Goal: Transaction & Acquisition: Purchase product/service

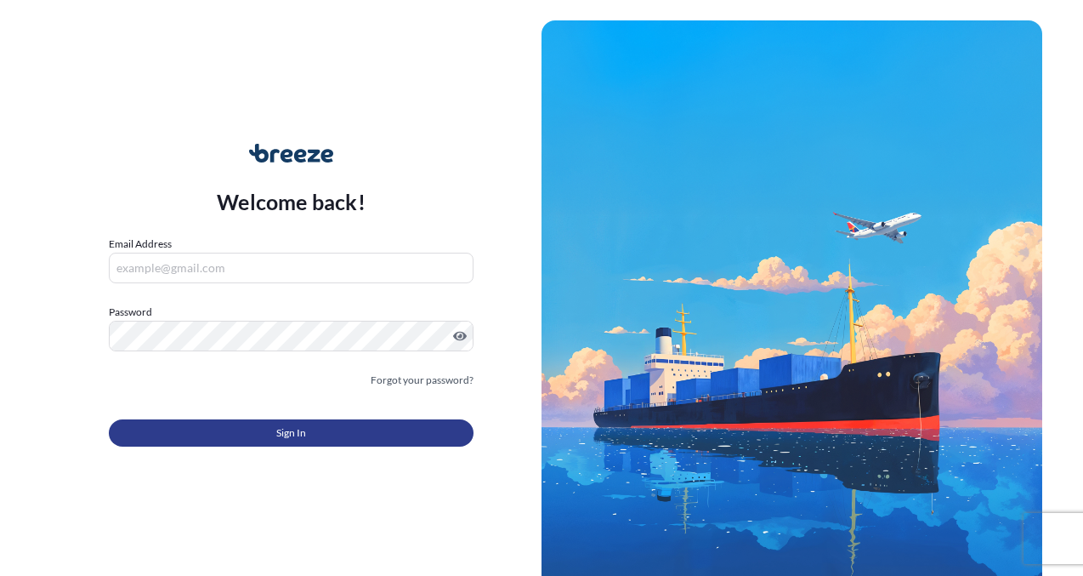
type input "[EMAIL_ADDRESS][DOMAIN_NAME]"
click at [201, 432] on button "Sign In" at bounding box center [291, 432] width 365 height 27
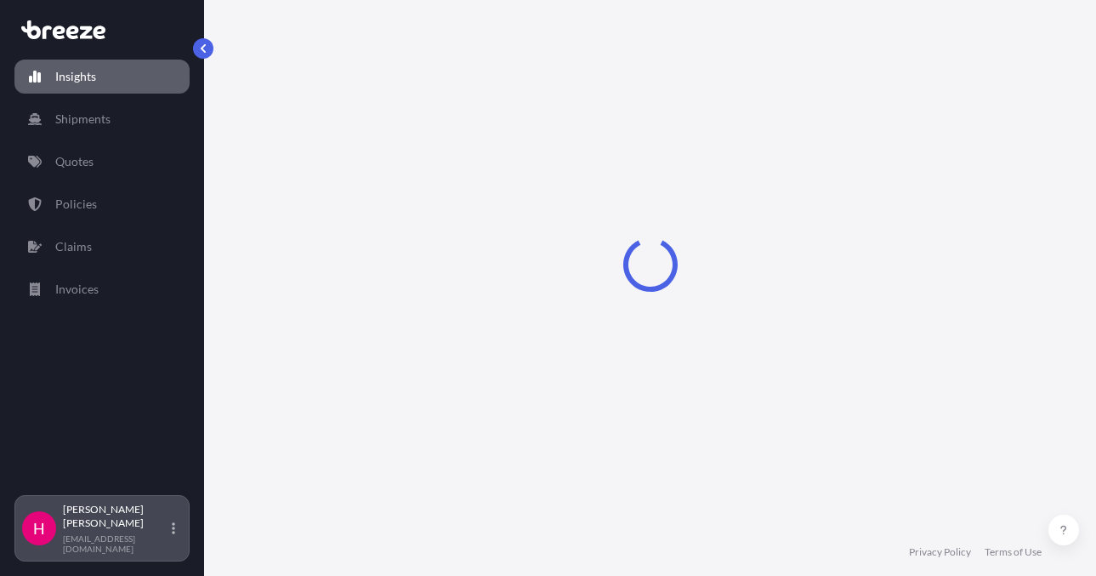
select select "2025"
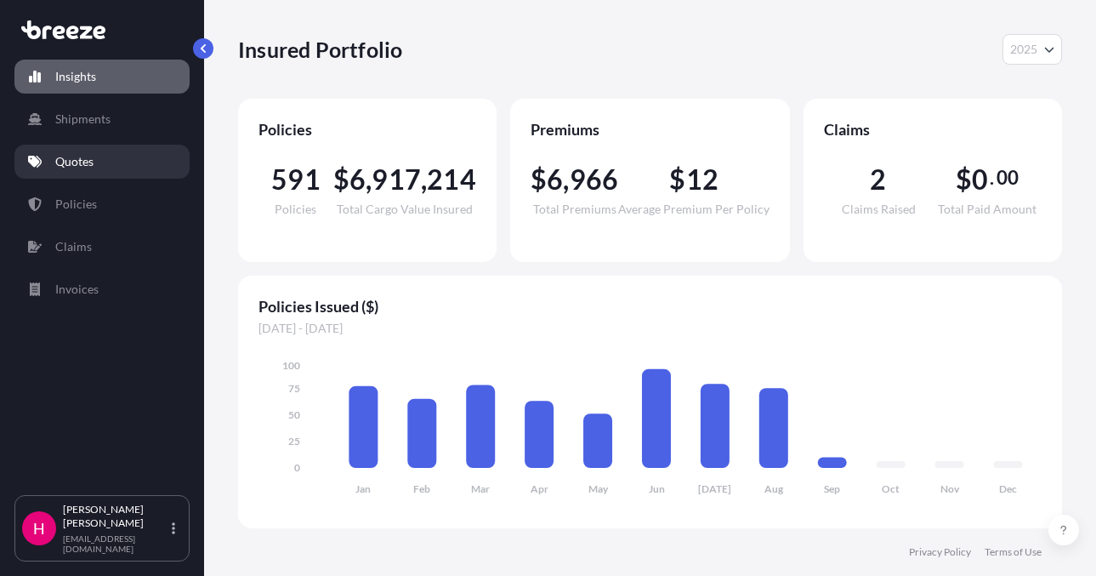
click at [96, 165] on link "Quotes" at bounding box center [101, 162] width 175 height 34
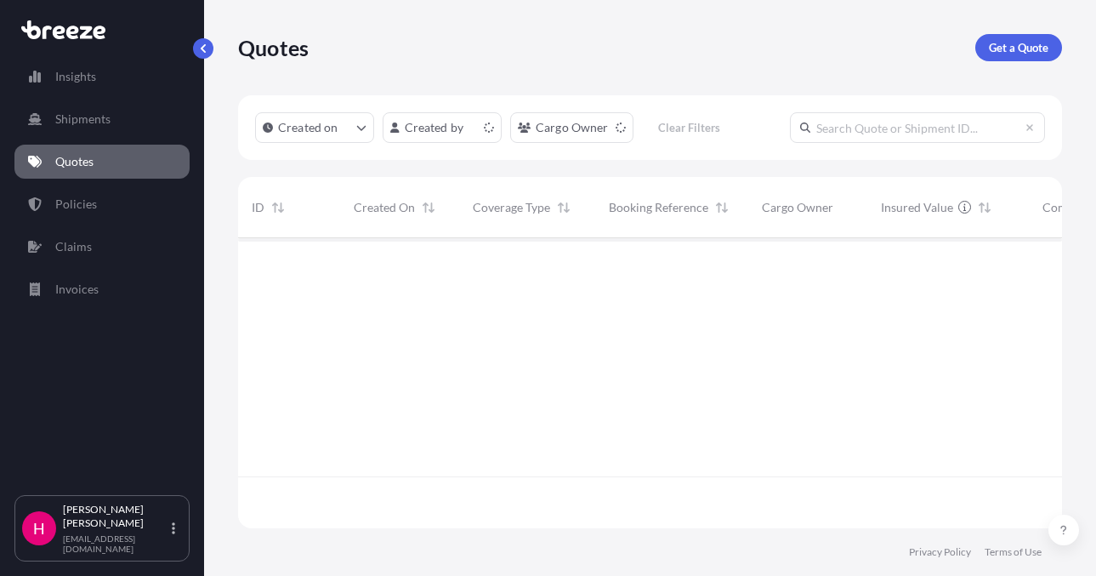
scroll to position [287, 811]
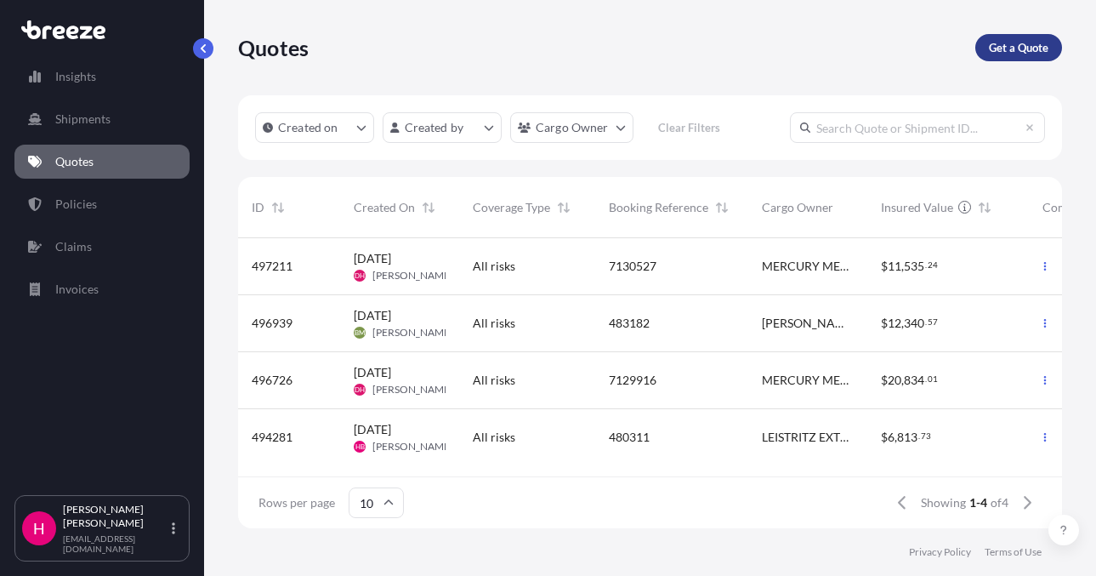
click at [986, 39] on link "Get a Quote" at bounding box center [1018, 47] width 87 height 27
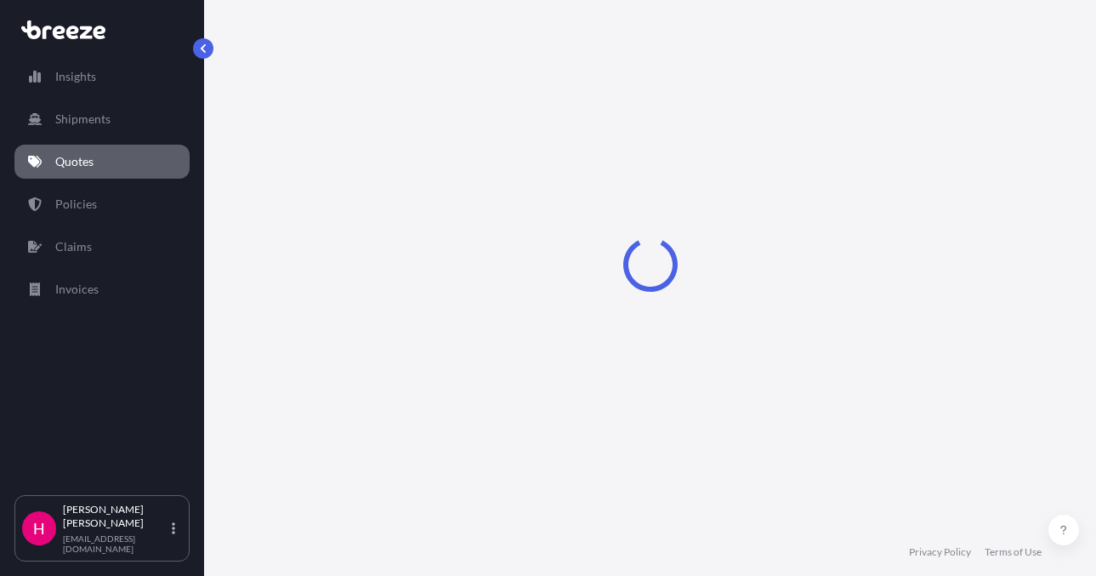
select select "Sea"
select select "1"
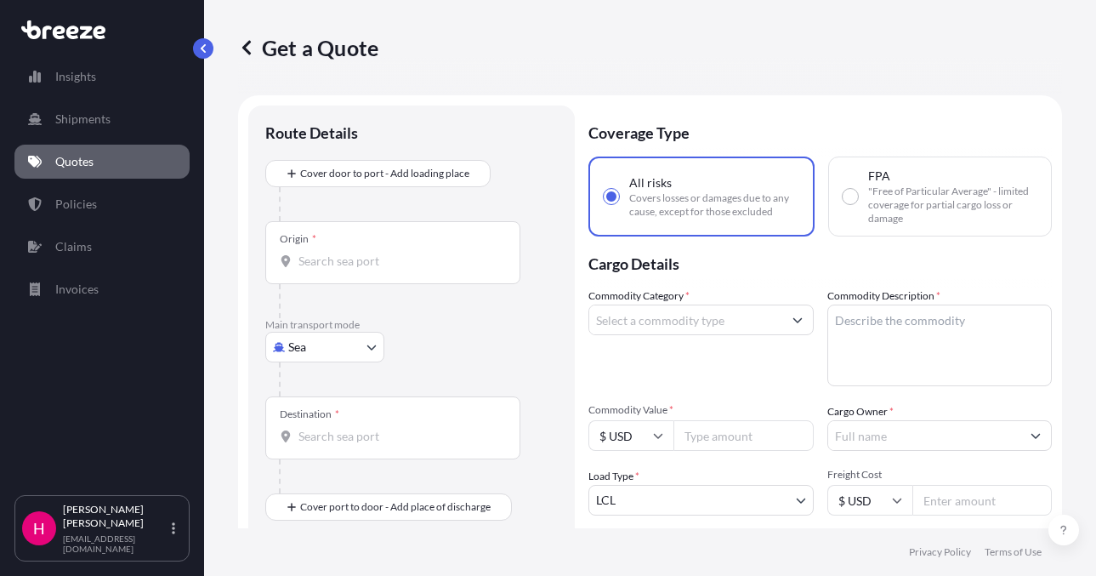
scroll to position [27, 0]
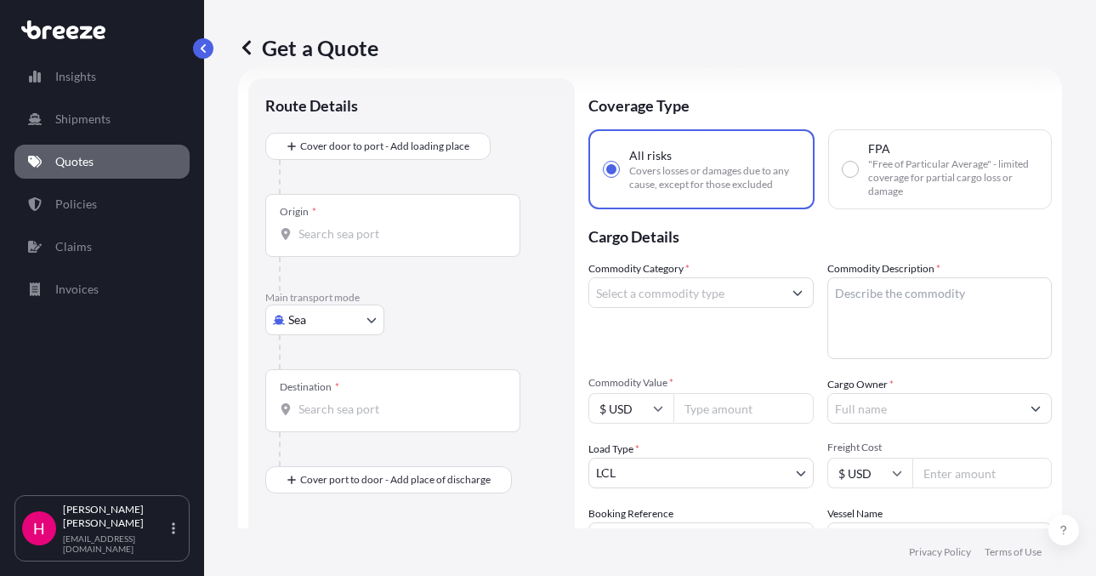
click at [338, 326] on body "Insights Shipments Quotes Policies Claims Invoices H [PERSON_NAME] [EMAIL_ADDRE…" at bounding box center [548, 288] width 1096 height 576
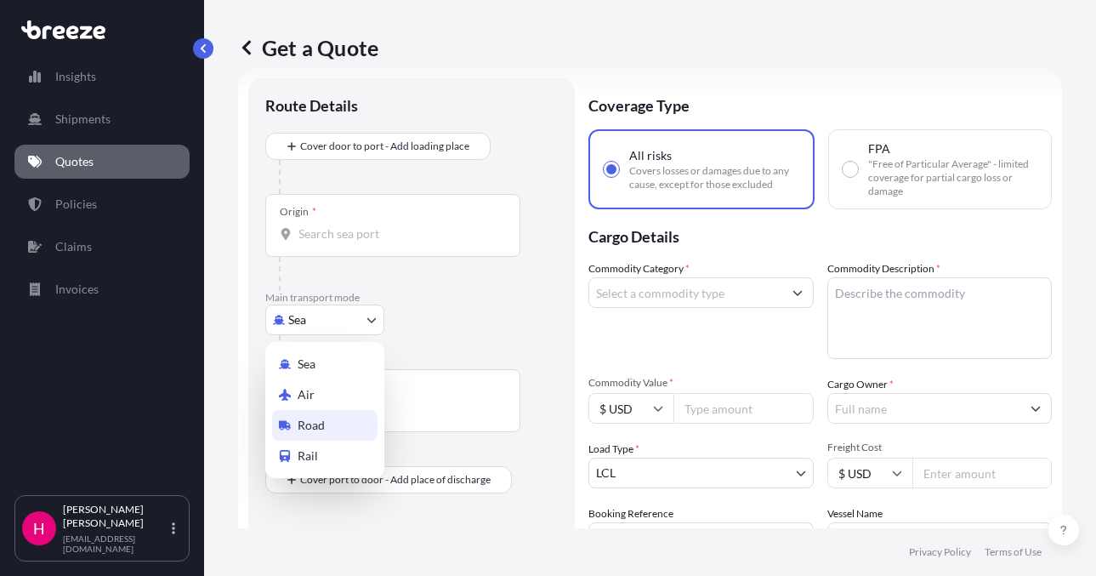
click at [322, 428] on span "Road" at bounding box center [311, 425] width 27 height 17
select select "Road"
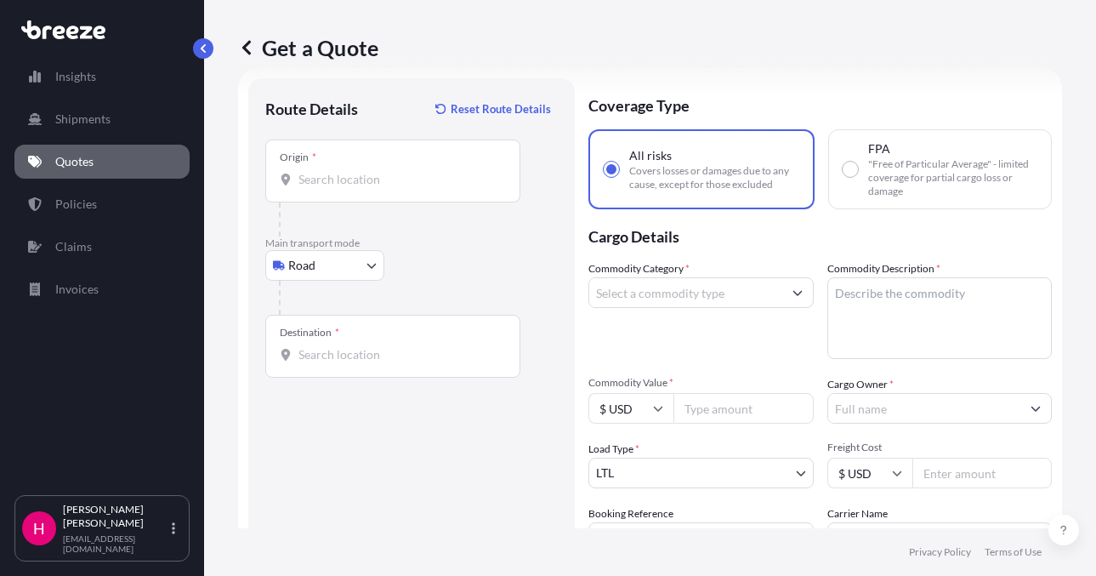
click at [367, 186] on input "Origin *" at bounding box center [398, 179] width 201 height 17
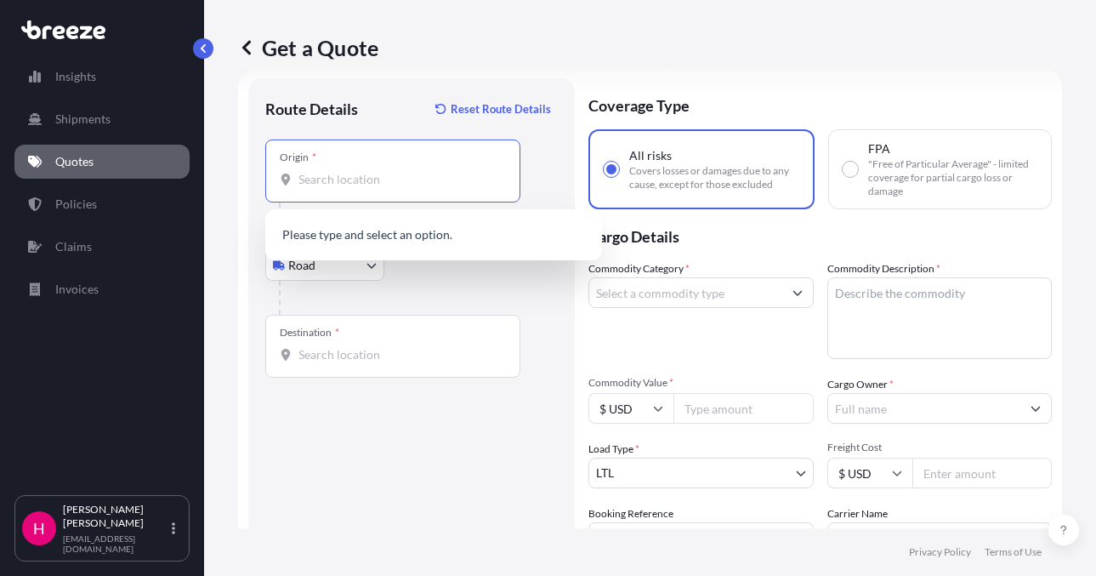
paste input "[STREET_ADDRESS]"
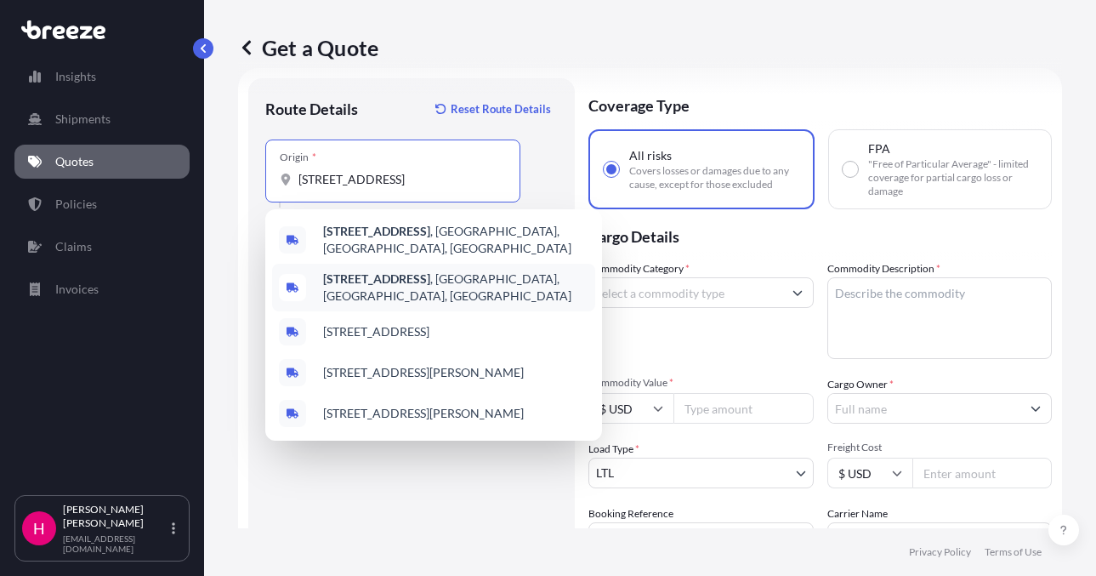
click at [428, 279] on span "[STREET_ADDRESS]" at bounding box center [455, 287] width 265 height 34
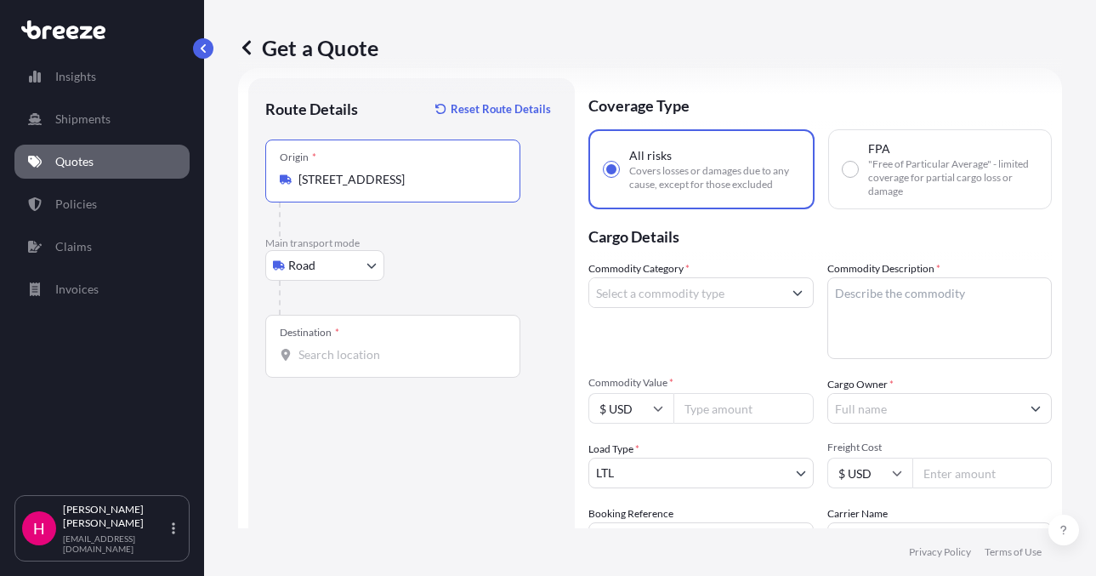
type input "[STREET_ADDRESS]"
click at [391, 356] on input "Destination *" at bounding box center [398, 354] width 201 height 17
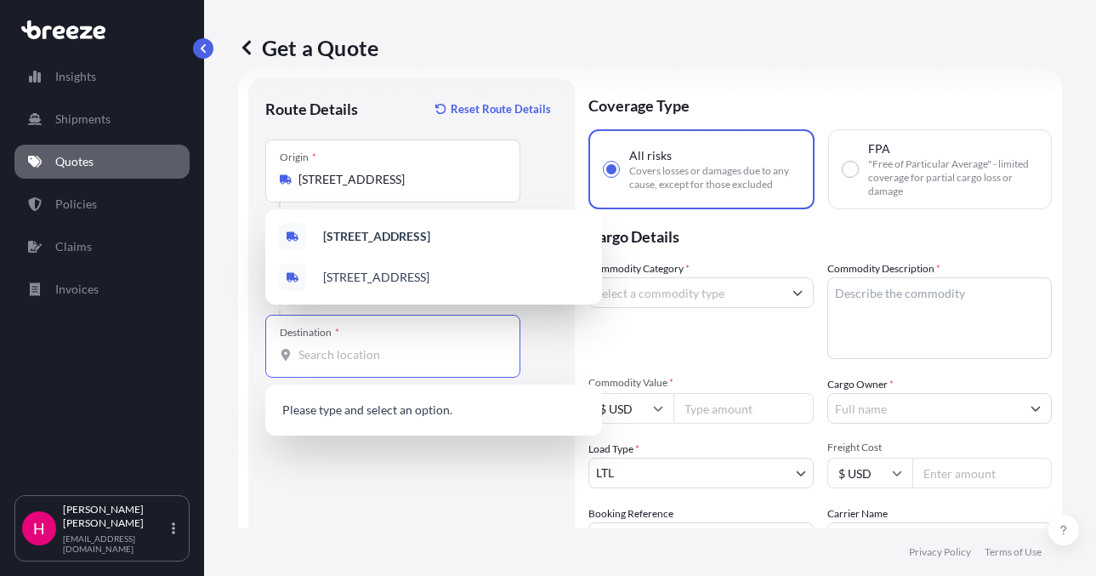
paste input "[STREET_ADDRESS]"
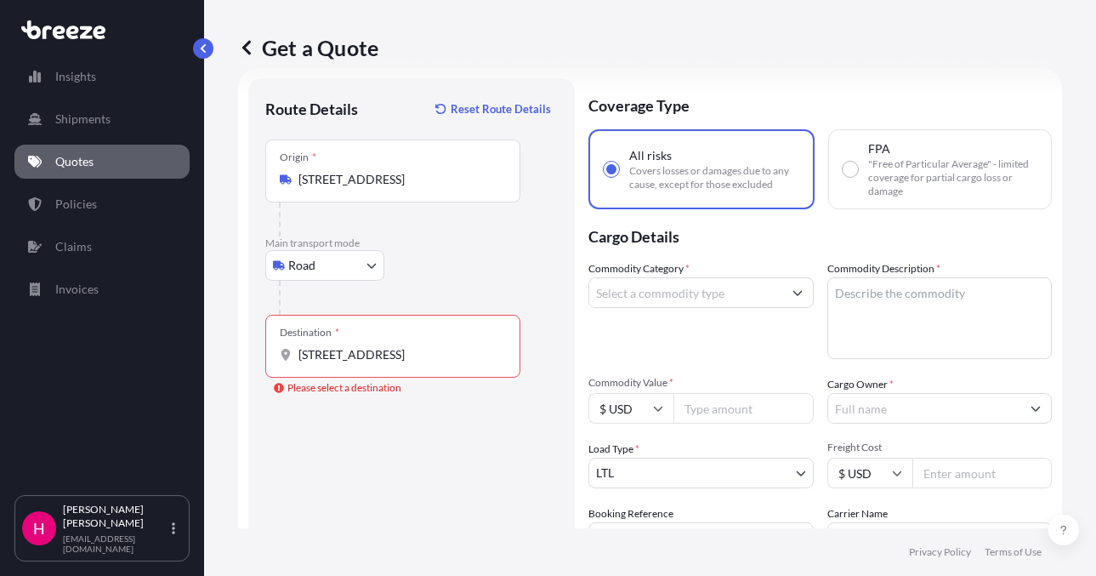
click at [1074, 275] on div "Get a Quote Route Details Reset Route Details Place of loading Road Road Rail O…" at bounding box center [650, 264] width 892 height 528
click at [394, 345] on div "Destination * [STREET_ADDRESS]" at bounding box center [392, 346] width 255 height 63
click at [394, 346] on input "[STREET_ADDRESS]" at bounding box center [398, 354] width 201 height 17
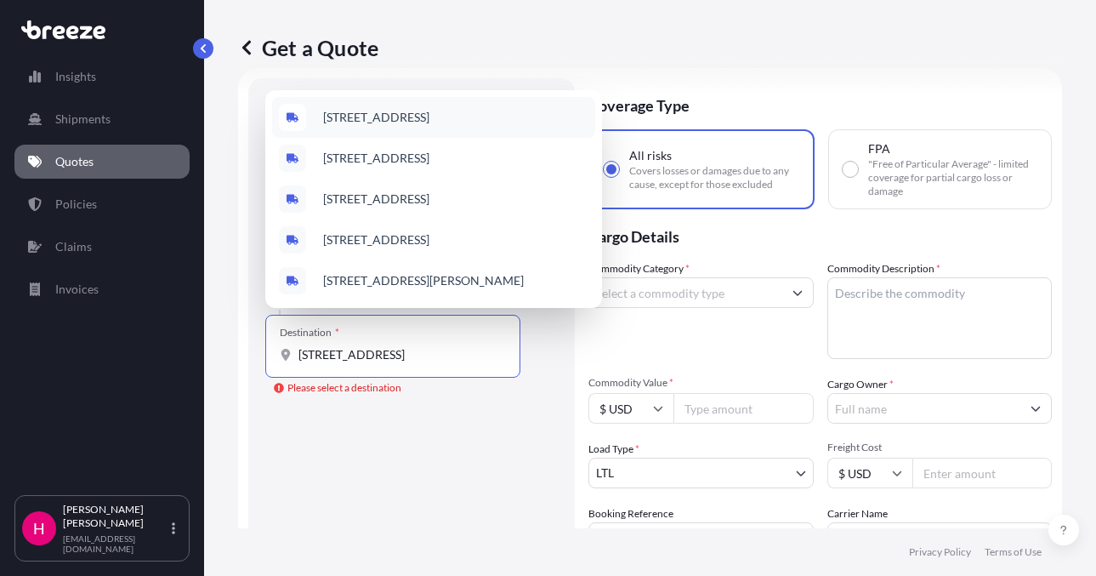
click at [429, 116] on span "[STREET_ADDRESS]" at bounding box center [376, 117] width 106 height 17
type input "[STREET_ADDRESS]"
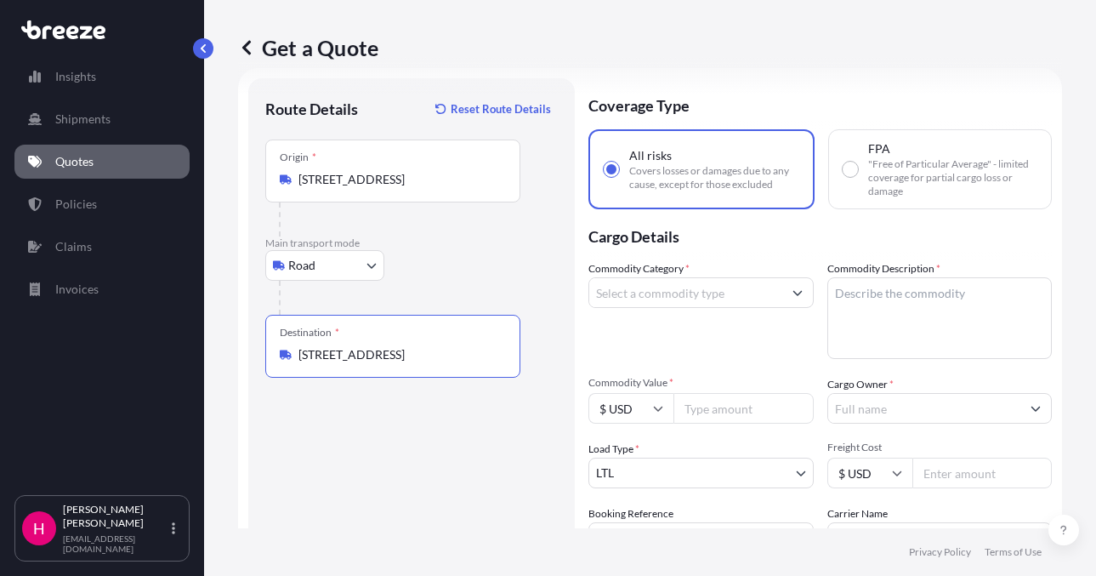
click at [660, 297] on input "Commodity Category *" at bounding box center [685, 292] width 193 height 31
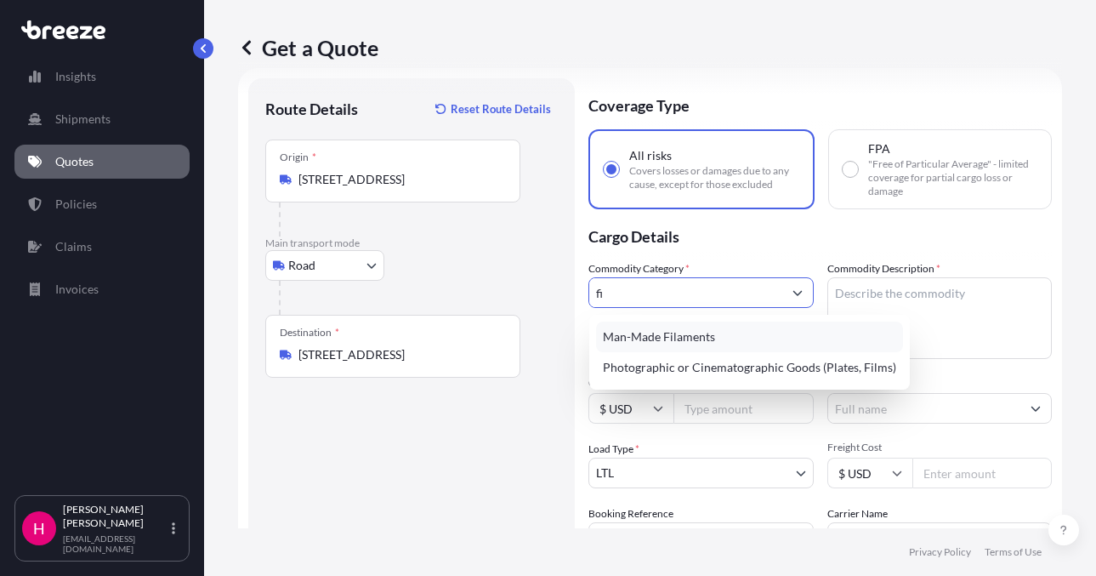
type input "f"
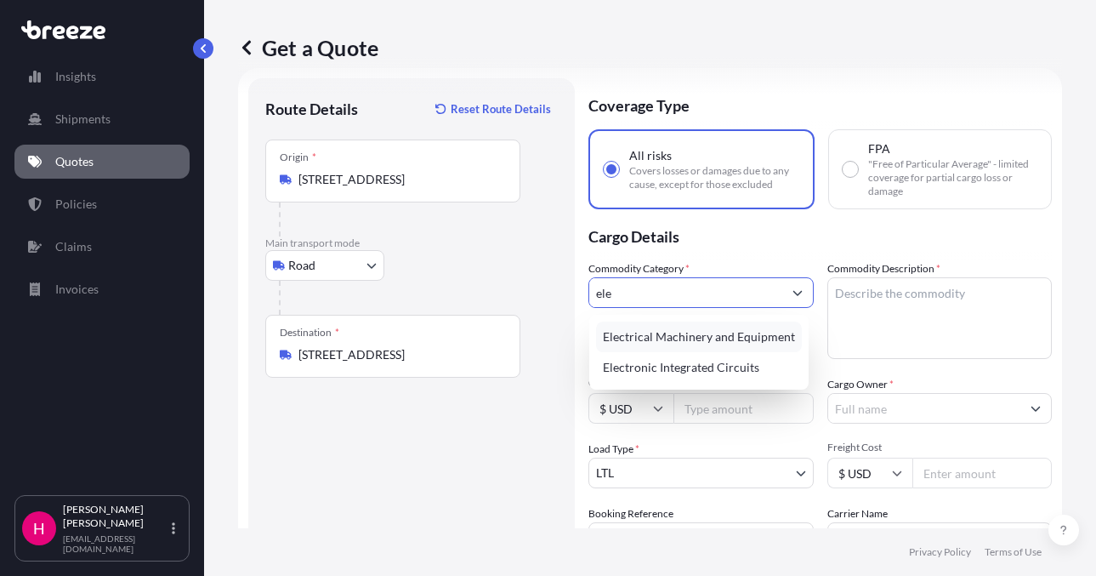
click at [746, 344] on div "Electrical Machinery and Equipment" at bounding box center [699, 336] width 206 height 31
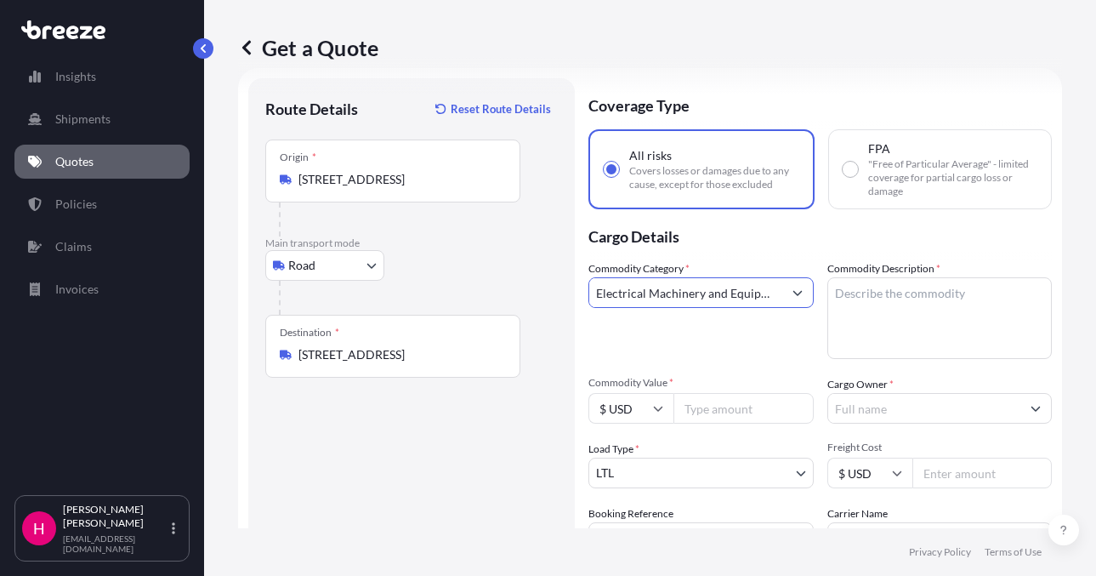
type input "Electrical Machinery and Equipment"
click at [941, 309] on textarea "Commodity Description *" at bounding box center [939, 318] width 225 height 82
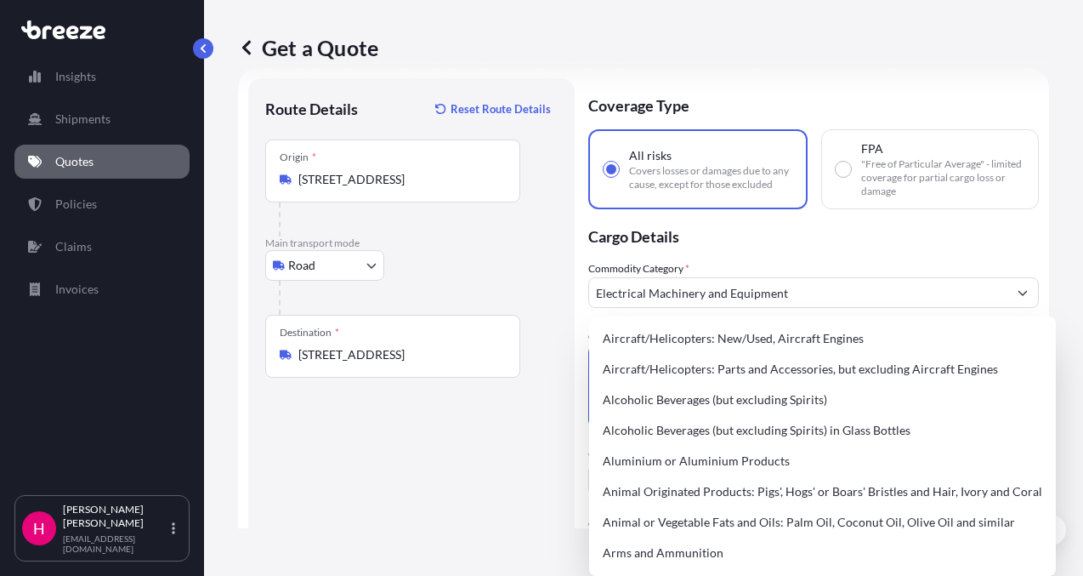
paste textarea "FILTER PRESS"
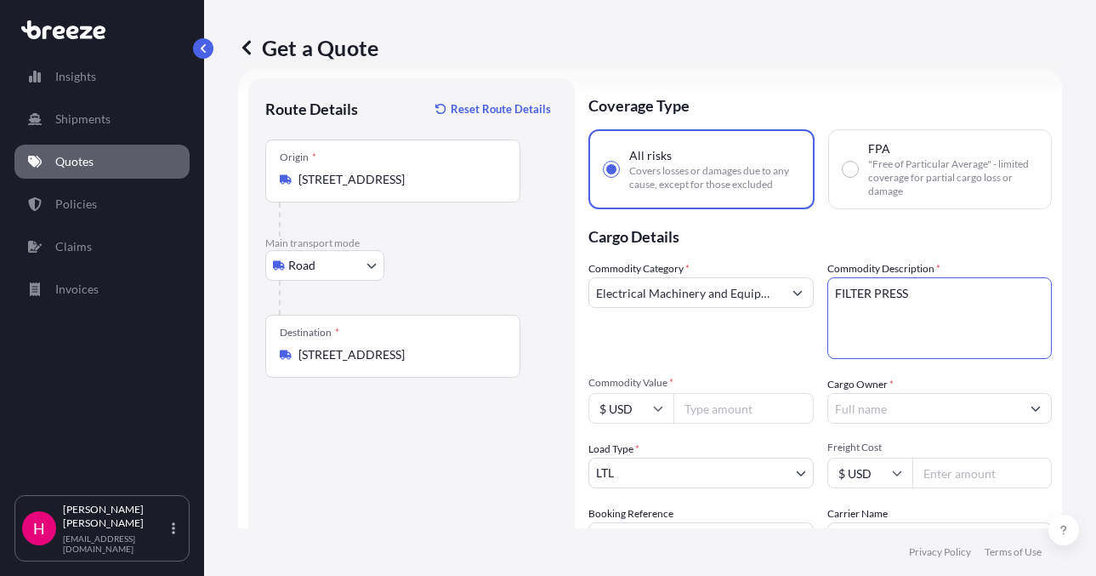
type textarea "FILTER PRESS"
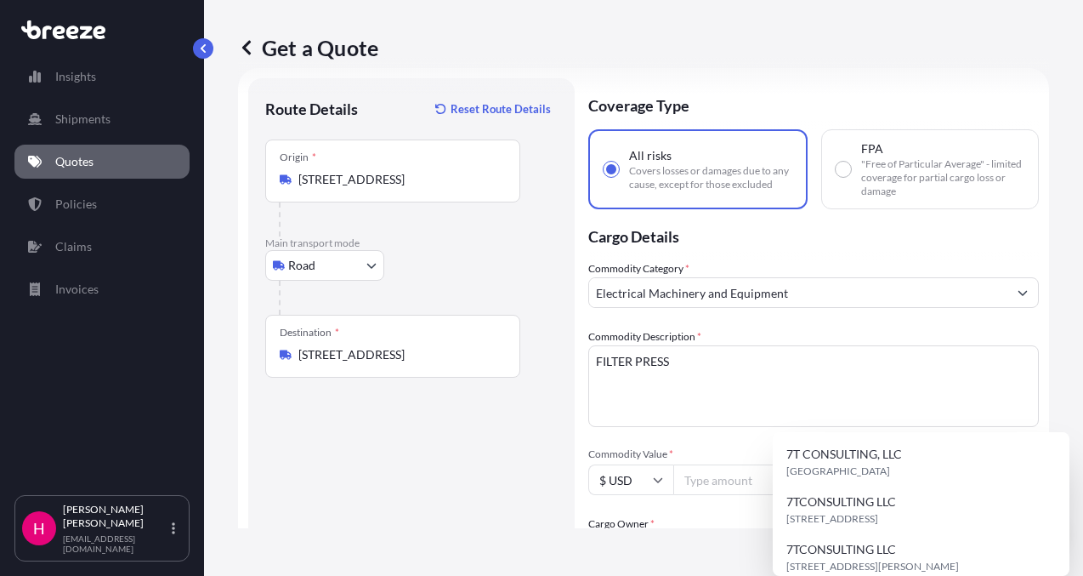
click at [845, 532] on input "Cargo Owner *" at bounding box center [798, 547] width 418 height 31
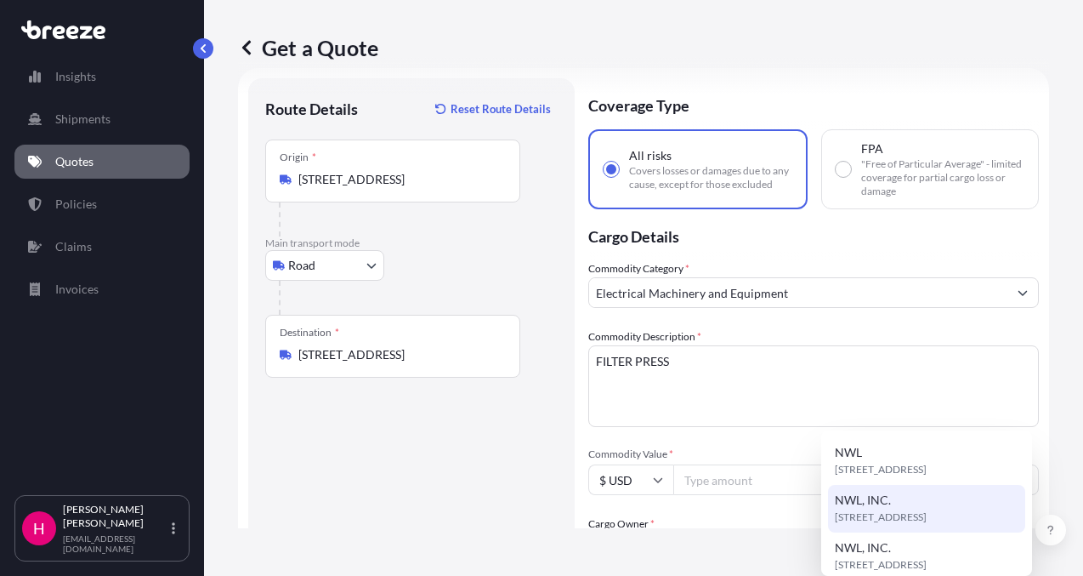
click at [914, 503] on div "NWL, INC. [STREET_ADDRESS]" at bounding box center [926, 509] width 197 height 48
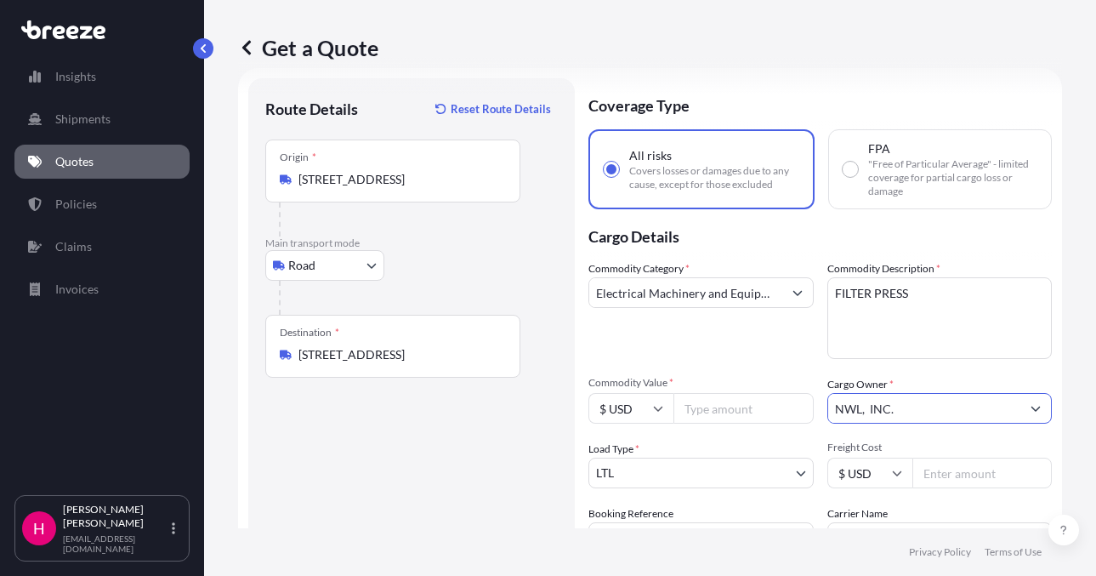
scroll to position [112, 0]
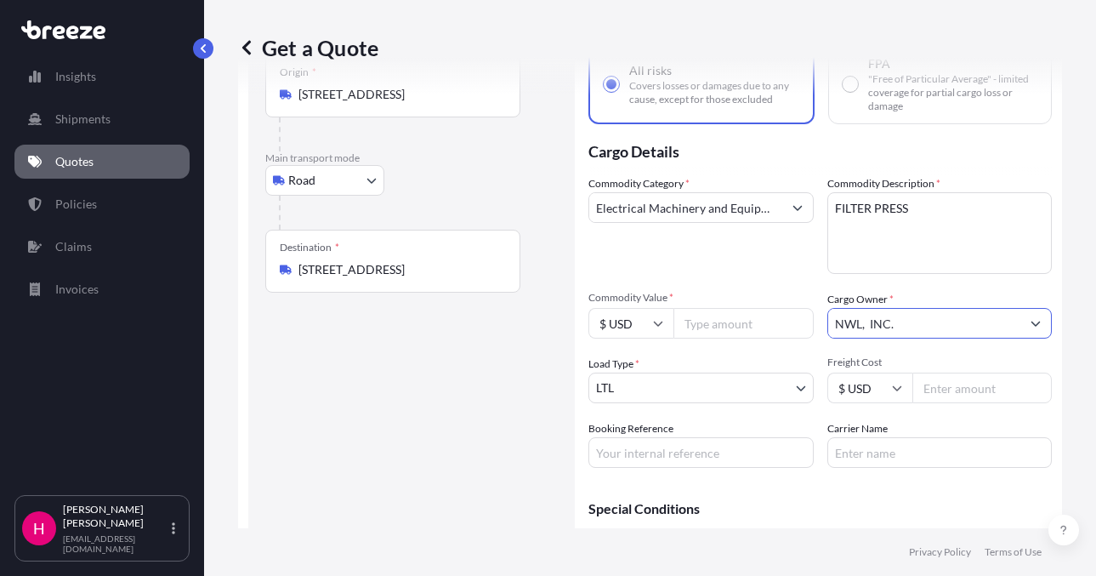
type input "NWL, INC."
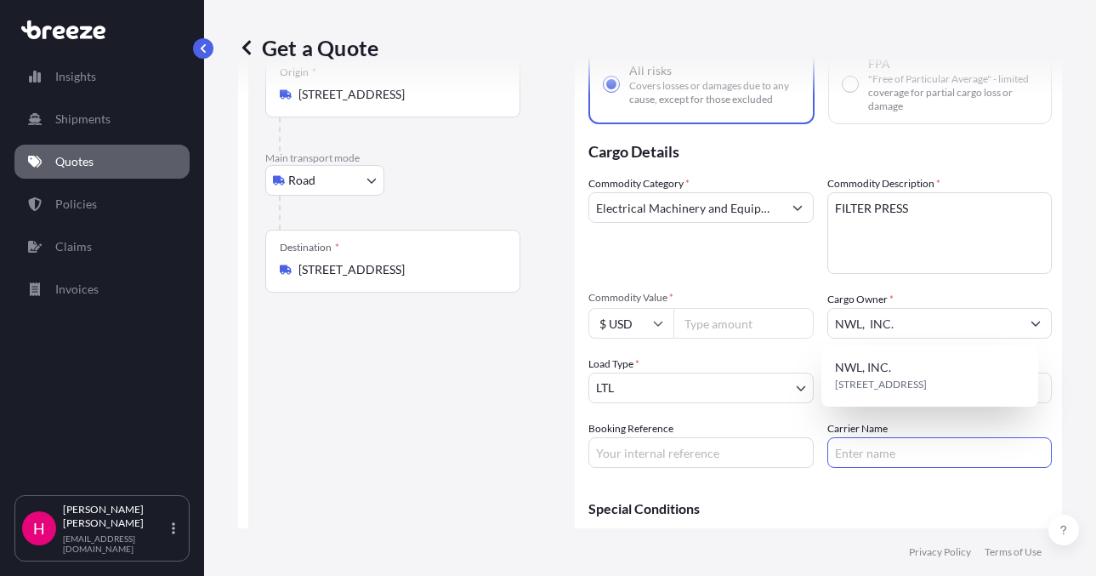
click at [877, 451] on input "Carrier Name" at bounding box center [939, 452] width 225 height 31
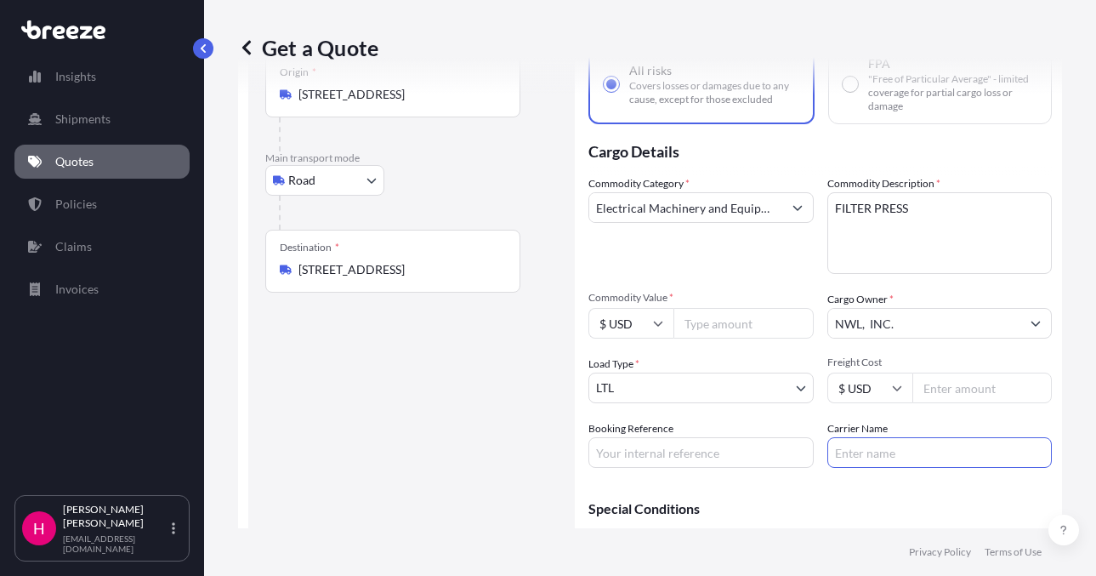
click at [858, 311] on input "NWL, INC." at bounding box center [924, 323] width 193 height 31
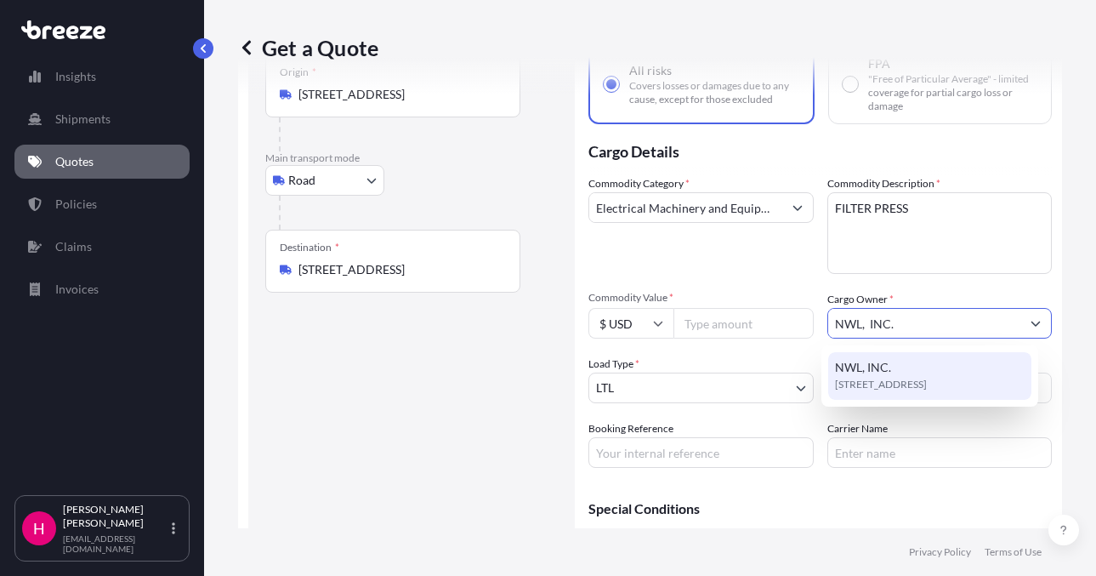
click at [900, 374] on div "NWL, INC. [STREET_ADDRESS]" at bounding box center [929, 376] width 203 height 48
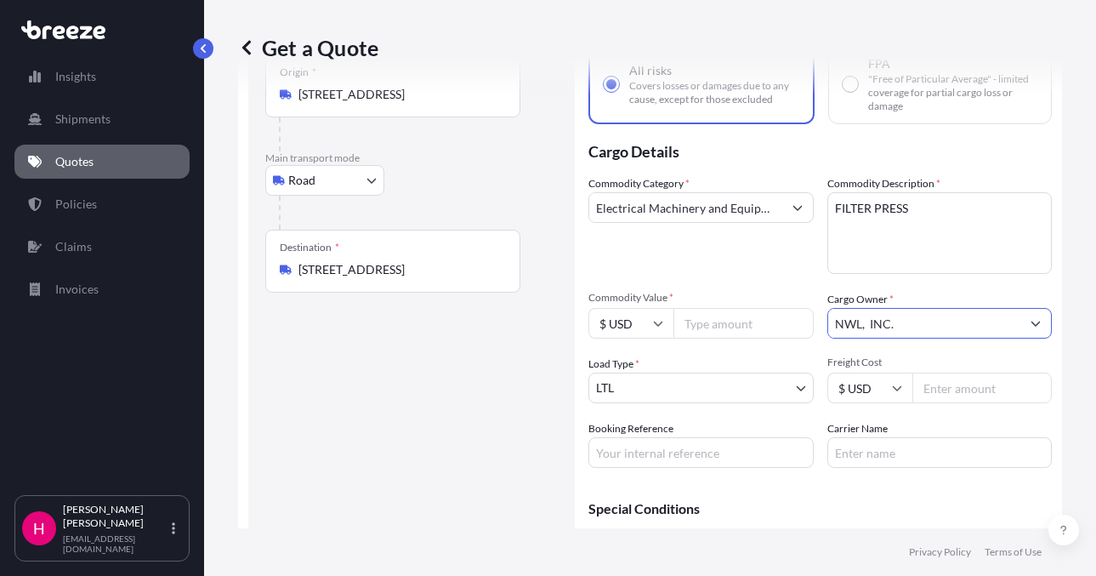
click at [860, 451] on input "Carrier Name" at bounding box center [939, 452] width 225 height 31
type input "XPO"
drag, startPoint x: 640, startPoint y: 451, endPoint x: 610, endPoint y: 459, distance: 30.7
click at [640, 451] on input "Booking Reference" at bounding box center [700, 452] width 225 height 31
paste input "484569"
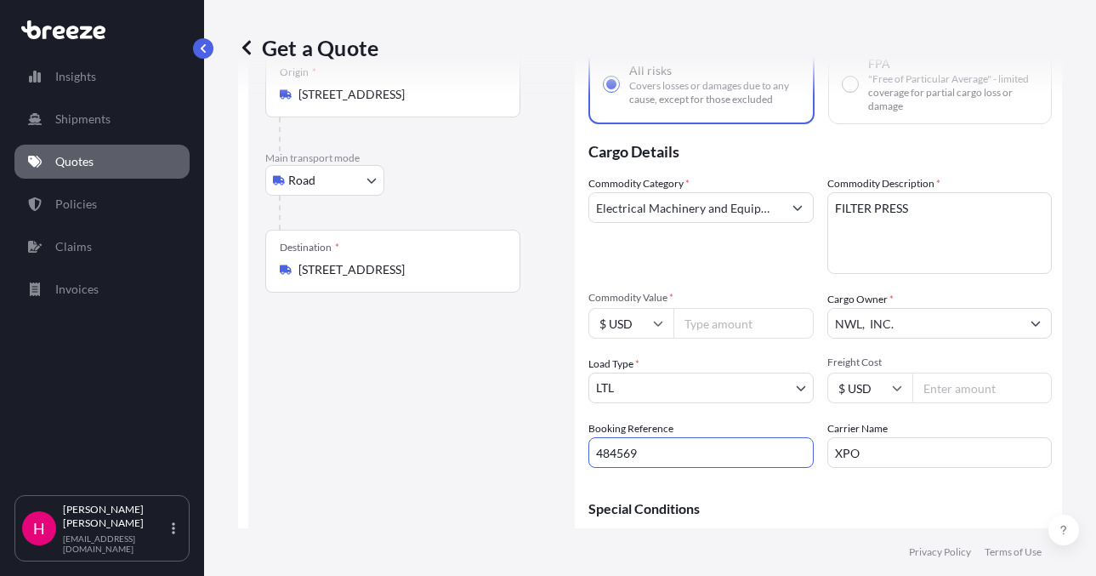
type input "484569"
click at [455, 464] on div "Route Details Reset Route Details Place of loading Road Road Rail Origin * [STR…" at bounding box center [411, 303] width 292 height 587
click at [1063, 397] on div "Get a Quote Route Details Reset Route Details Place of loading Road Road Rail O…" at bounding box center [650, 264] width 892 height 528
click at [704, 315] on input "Commodity Value *" at bounding box center [743, 323] width 140 height 31
type input "3938.48"
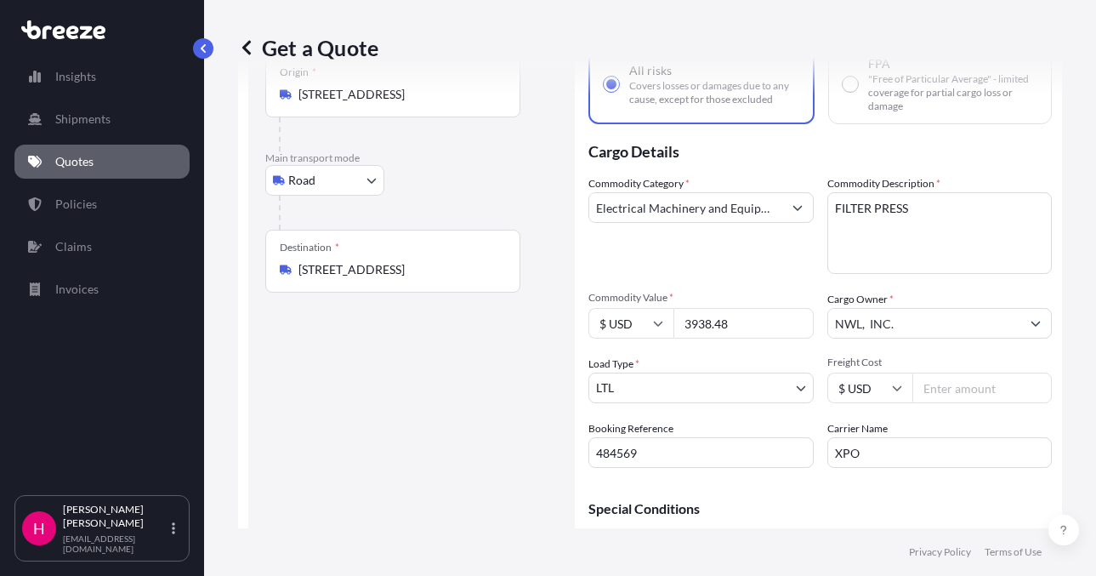
click at [724, 252] on div "Commodity Category * Electrical Machinery and Equipment" at bounding box center [700, 224] width 225 height 99
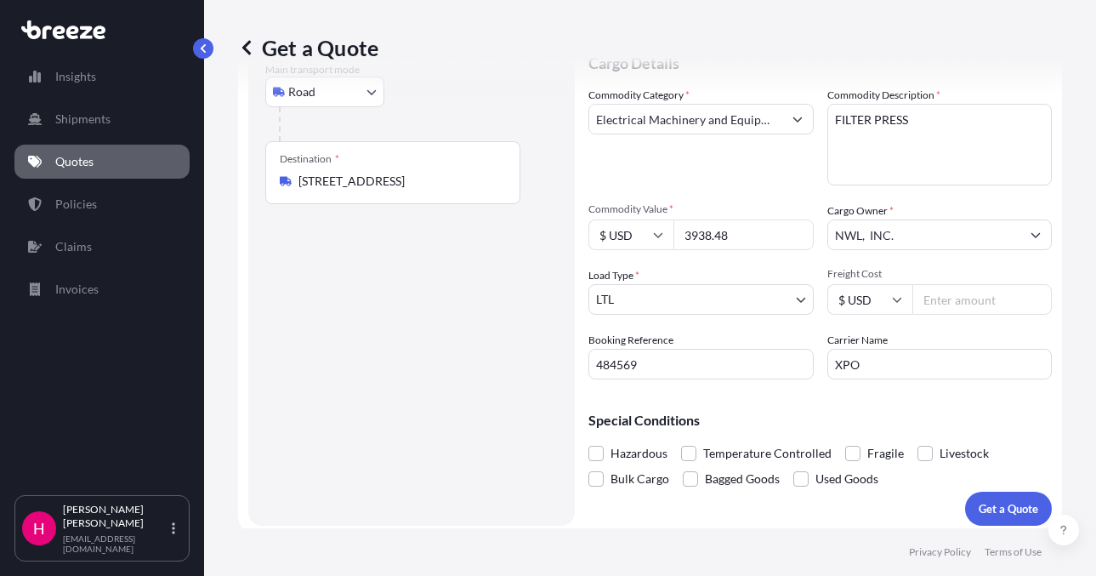
scroll to position [208, 0]
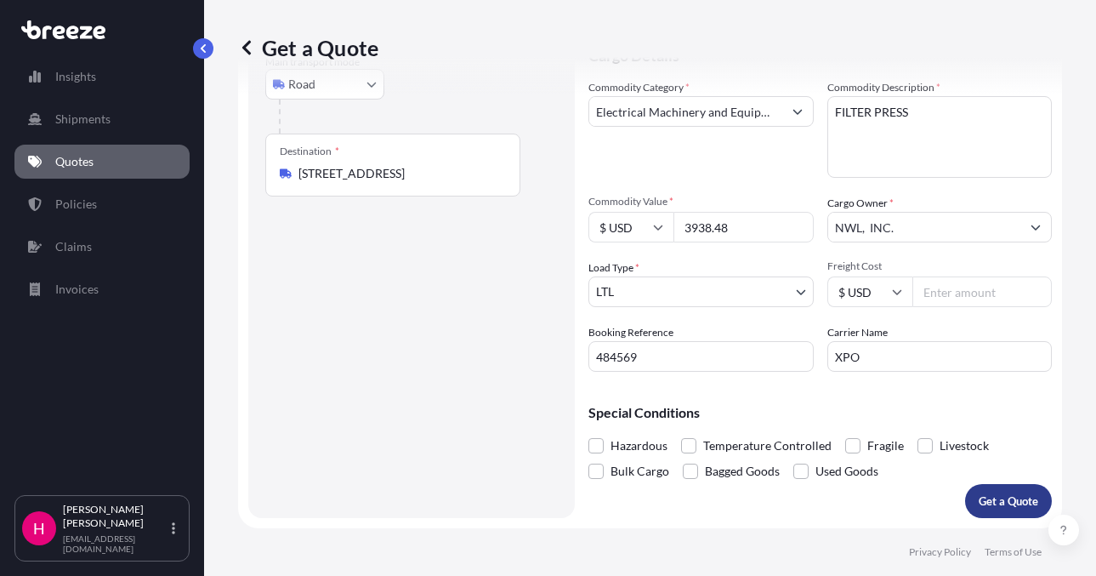
click at [979, 499] on p "Get a Quote" at bounding box center [1009, 500] width 60 height 17
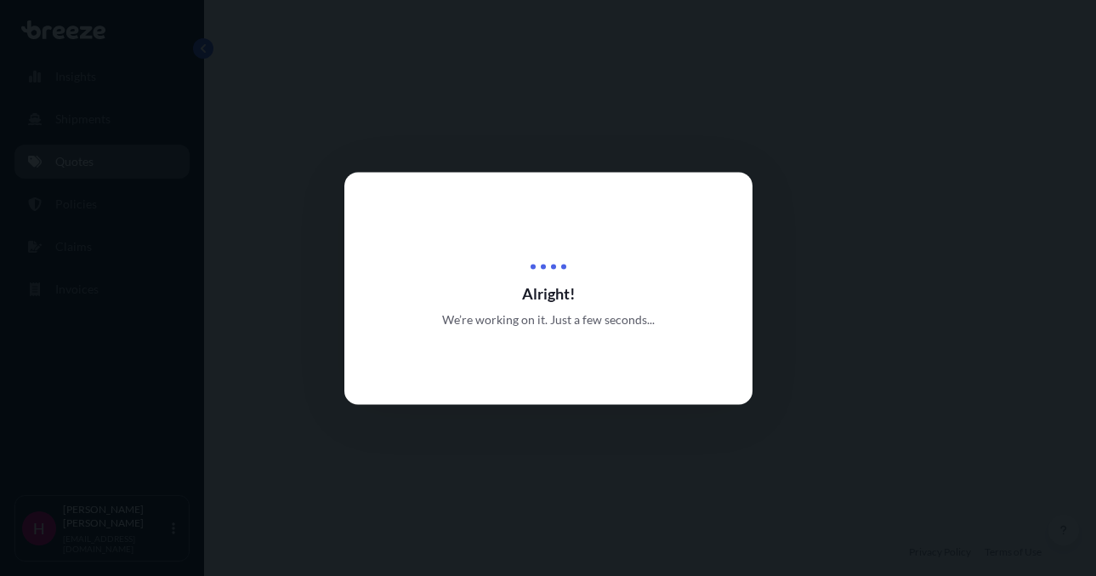
select select "Road"
select select "1"
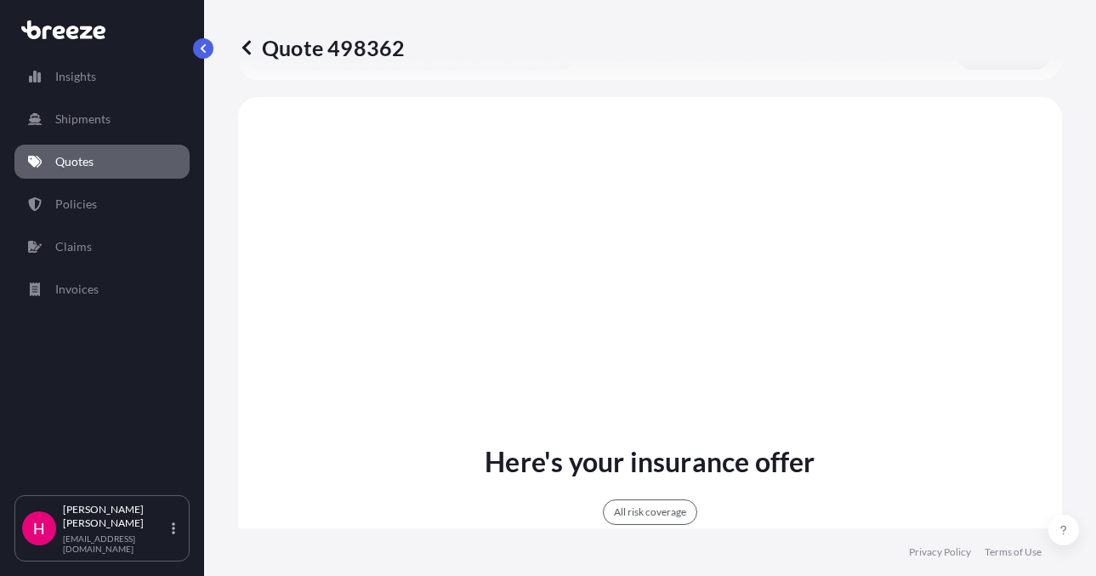
scroll to position [668, 0]
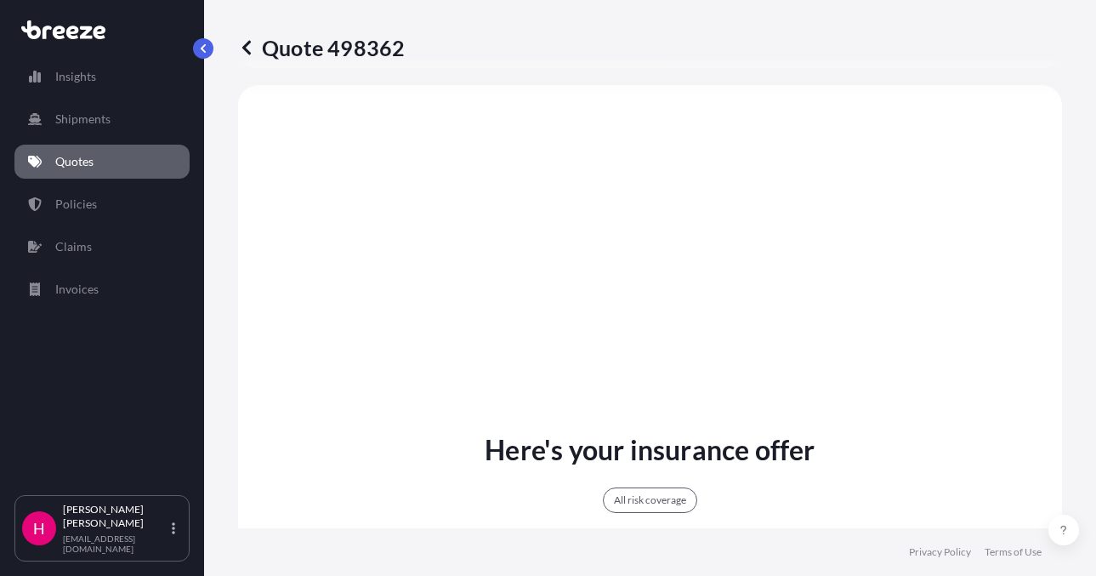
click at [1071, 402] on div "Quote 498362 Route Details Place of loading Road Road Rail Origin * [STREET_ADD…" at bounding box center [650, 264] width 892 height 528
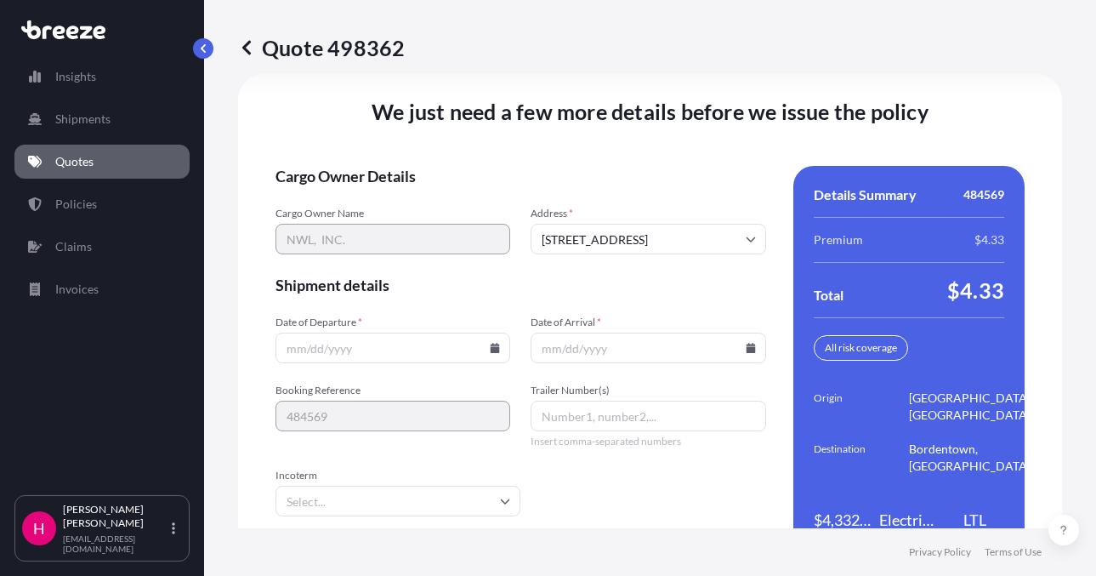
scroll to position [2425, 0]
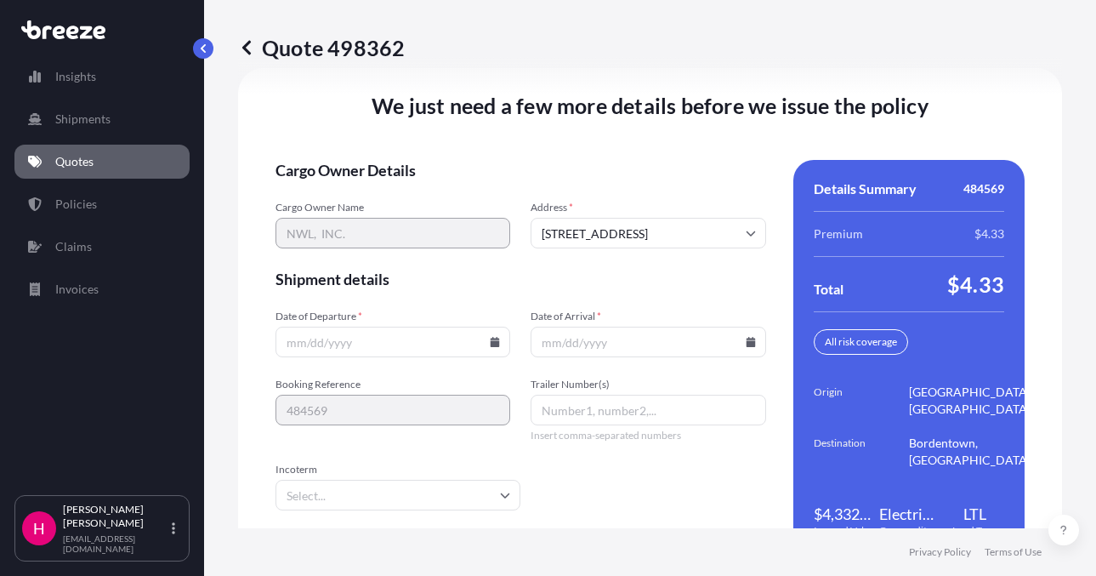
click at [379, 339] on input "Date of Departure *" at bounding box center [392, 341] width 235 height 31
click at [486, 349] on input "Date of Departure *" at bounding box center [392, 341] width 235 height 31
click at [491, 340] on icon at bounding box center [495, 342] width 10 height 10
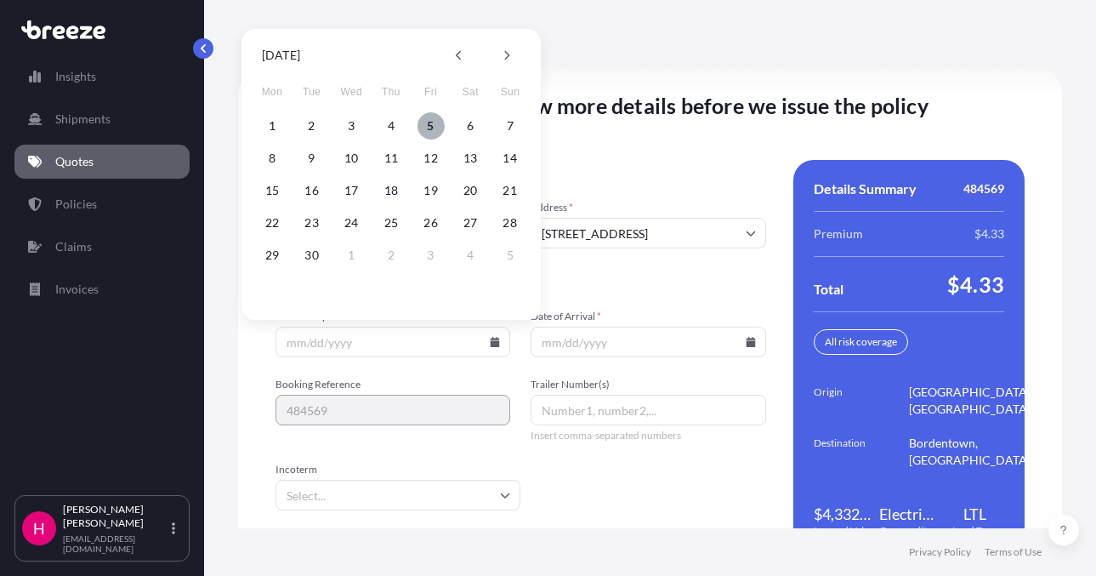
click at [427, 127] on button "5" at bounding box center [430, 125] width 27 height 27
type input "[DATE]"
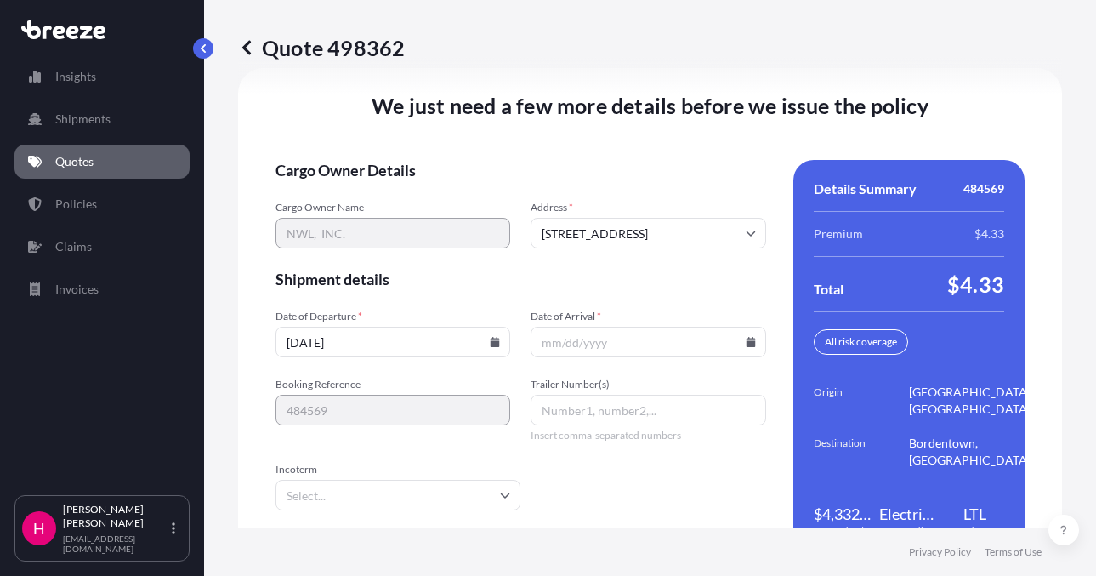
click at [746, 345] on icon at bounding box center [750, 342] width 9 height 10
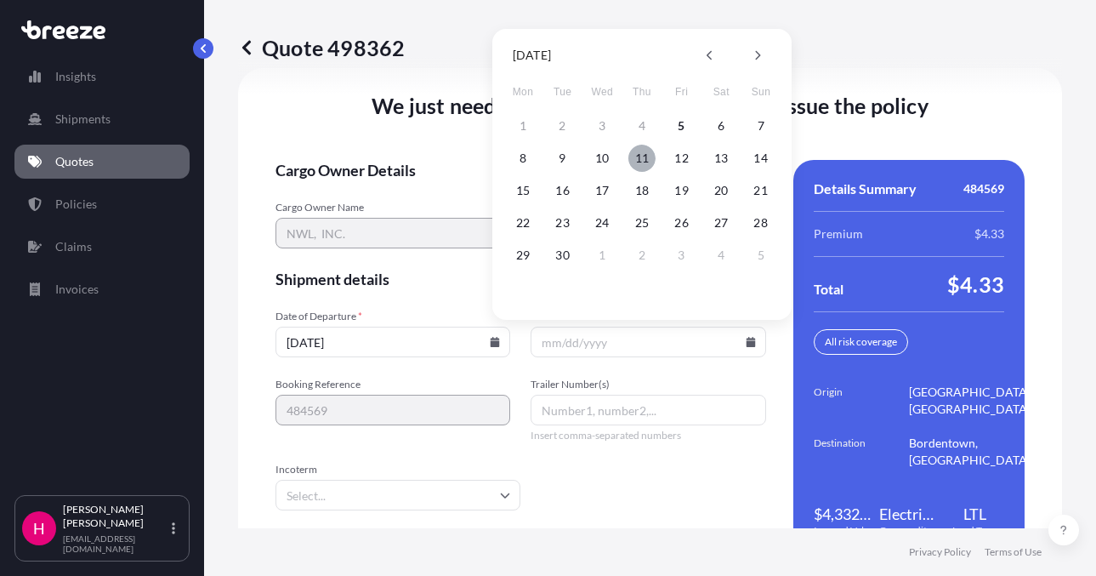
click at [642, 161] on button "11" at bounding box center [641, 158] width 27 height 27
type input "[DATE]"
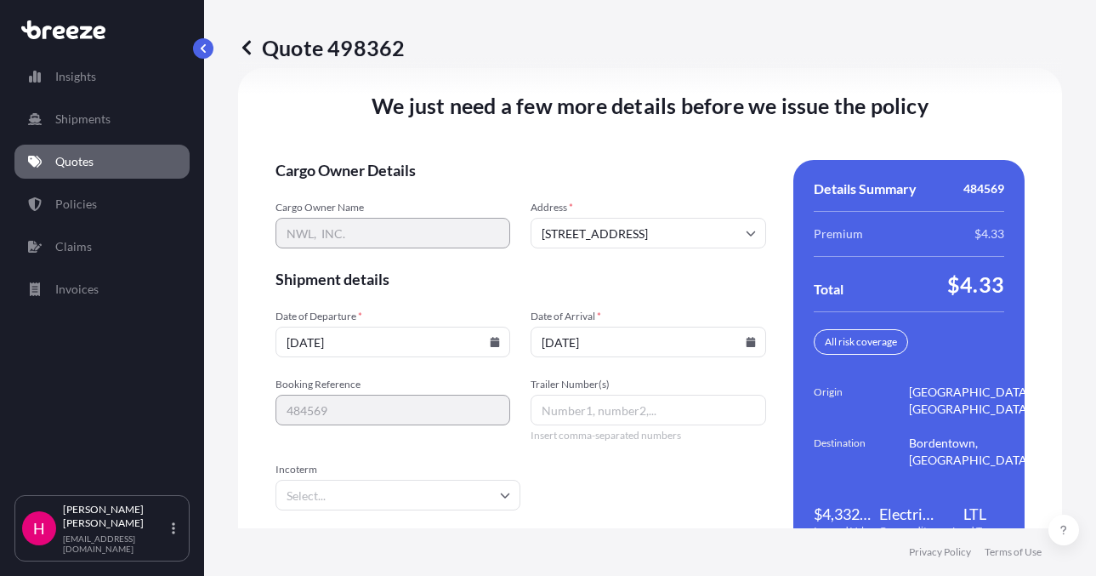
click at [548, 122] on div "We just need a few more details before we issue the policy Cargo Owner Details …" at bounding box center [650, 325] width 824 height 514
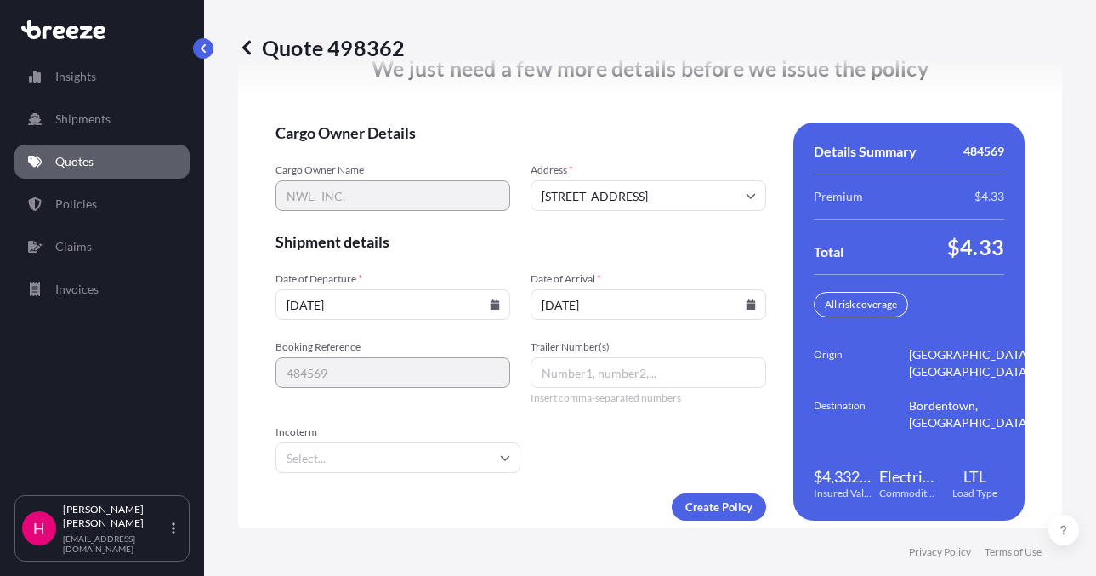
scroll to position [2478, 0]
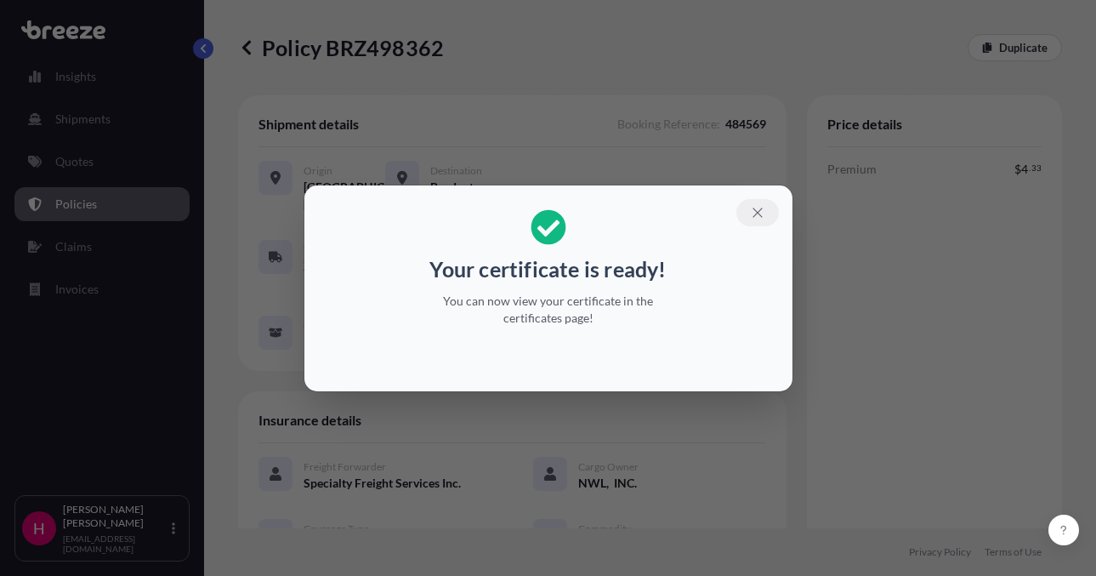
click at [749, 203] on button "button" at bounding box center [757, 212] width 43 height 27
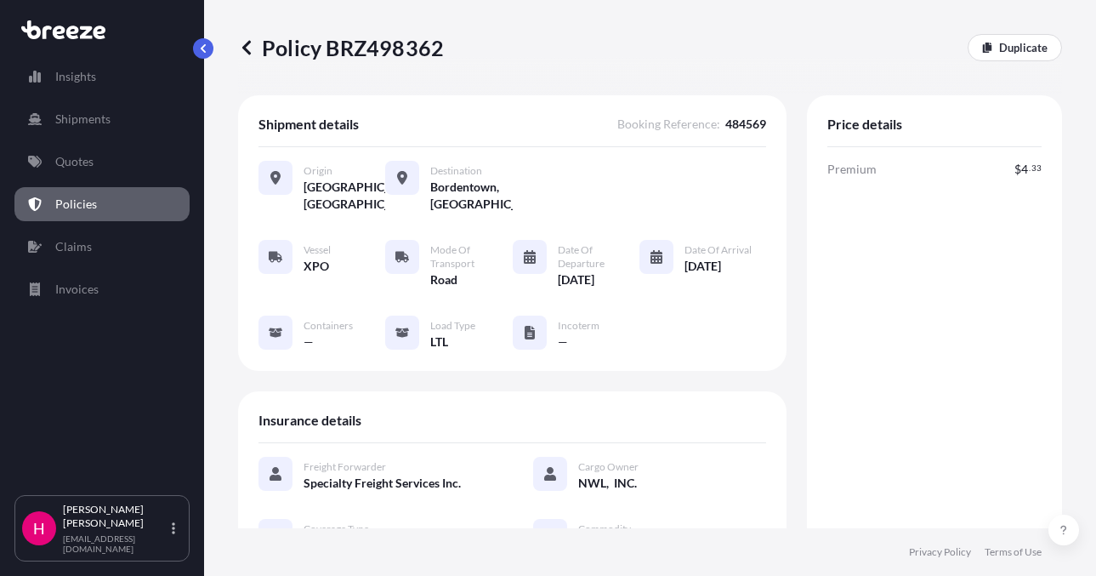
click at [428, 59] on p "Policy BRZ498362" at bounding box center [341, 47] width 206 height 27
copy p "BRZ498362"
click at [428, 59] on p "Policy BRZ498362" at bounding box center [341, 47] width 206 height 27
click at [82, 162] on p "Quotes" at bounding box center [74, 161] width 38 height 17
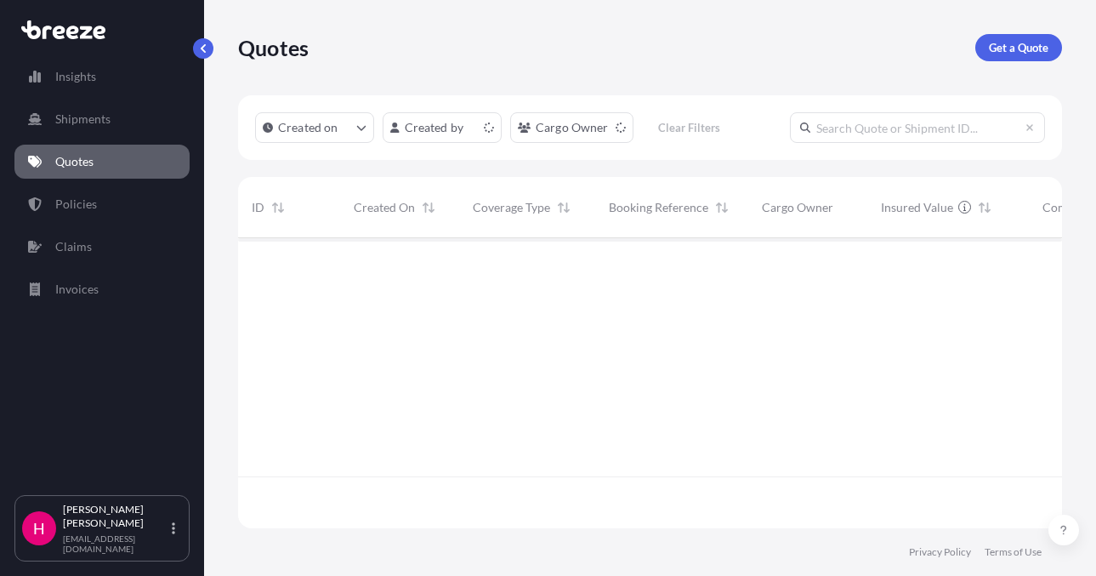
scroll to position [287, 811]
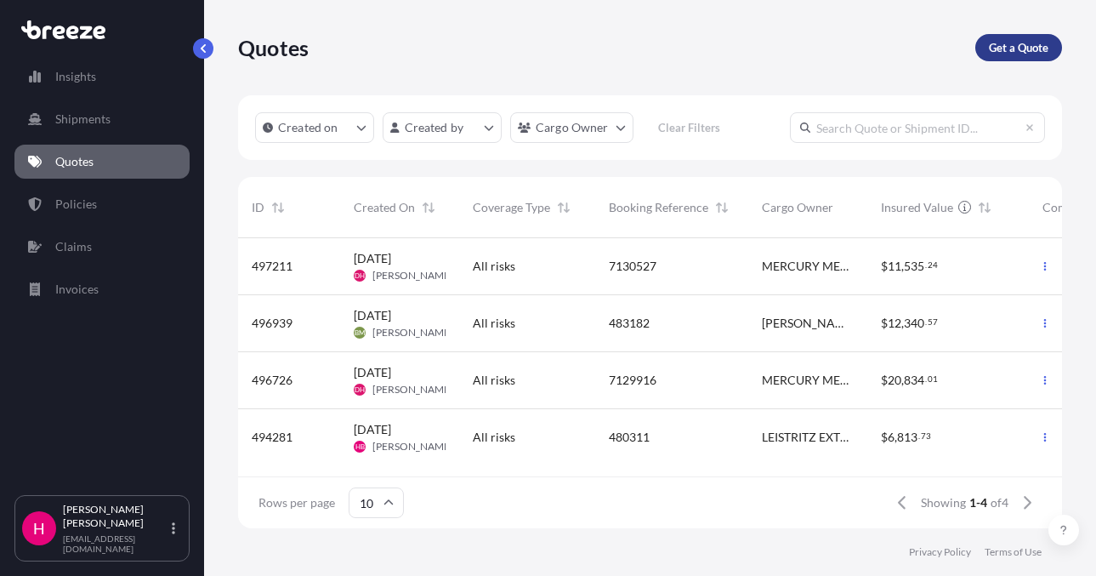
click at [1000, 46] on p "Get a Quote" at bounding box center [1019, 47] width 60 height 17
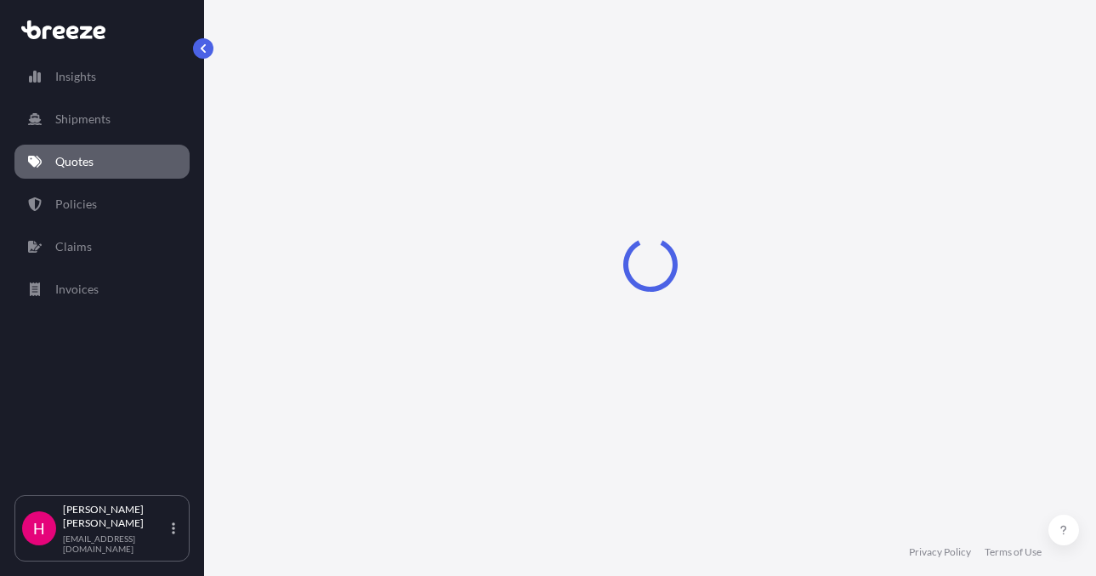
select select "Sea"
select select "1"
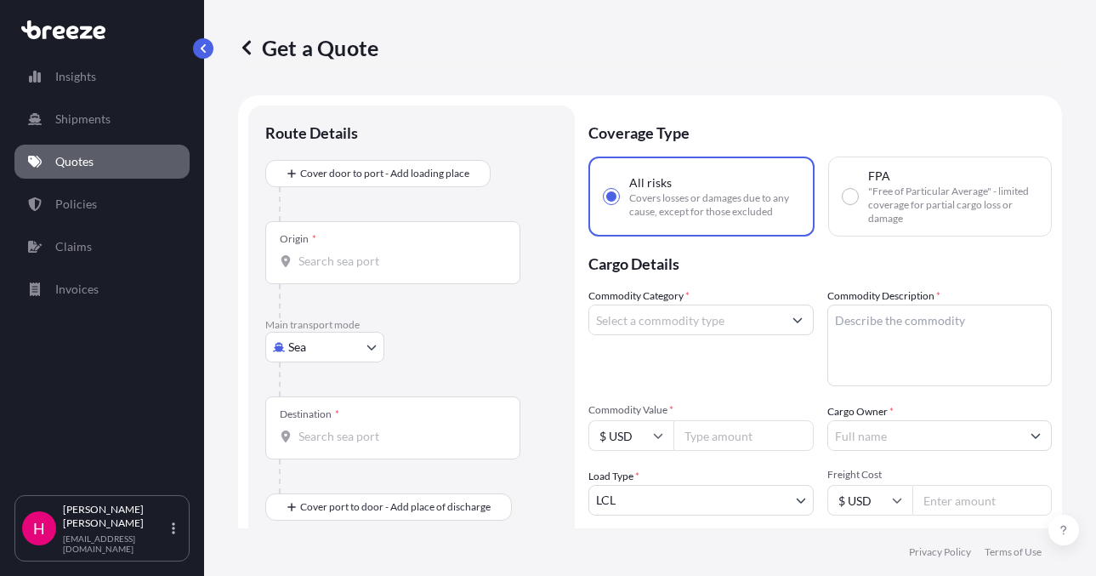
scroll to position [27, 0]
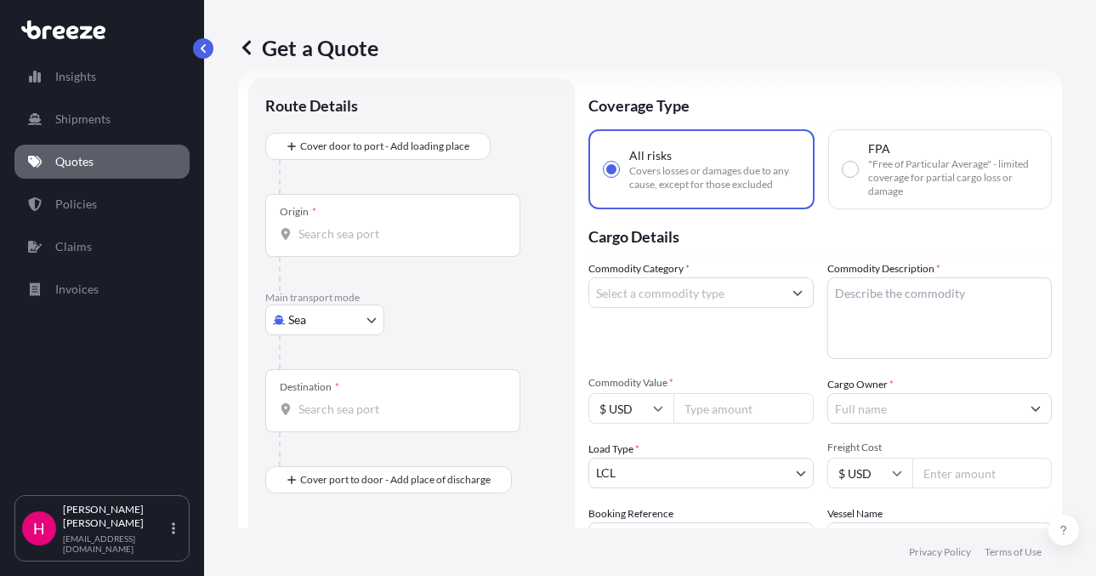
click at [321, 318] on body "Insights Shipments Quotes Policies Claims Invoices H [PERSON_NAME] [EMAIL_ADDRE…" at bounding box center [548, 288] width 1096 height 576
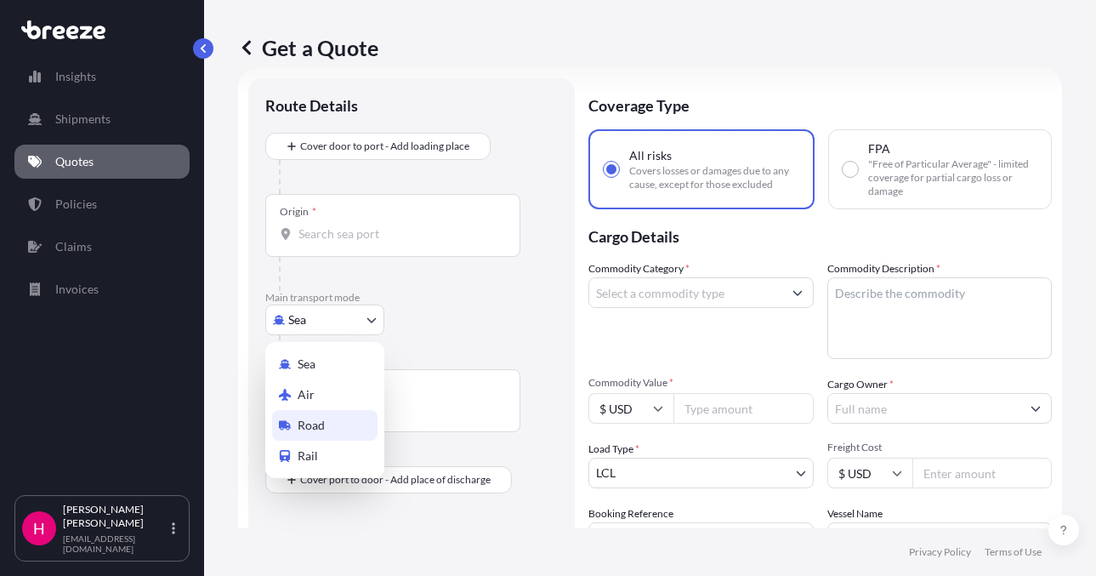
click at [307, 420] on span "Road" at bounding box center [311, 425] width 27 height 17
select select "Road"
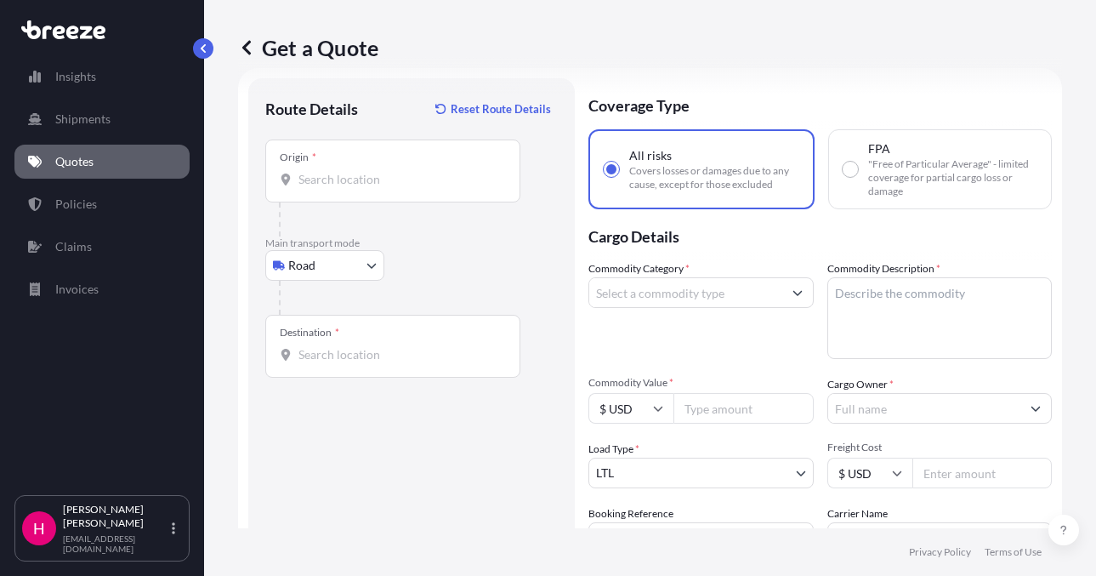
click at [420, 176] on input "Origin *" at bounding box center [398, 179] width 201 height 17
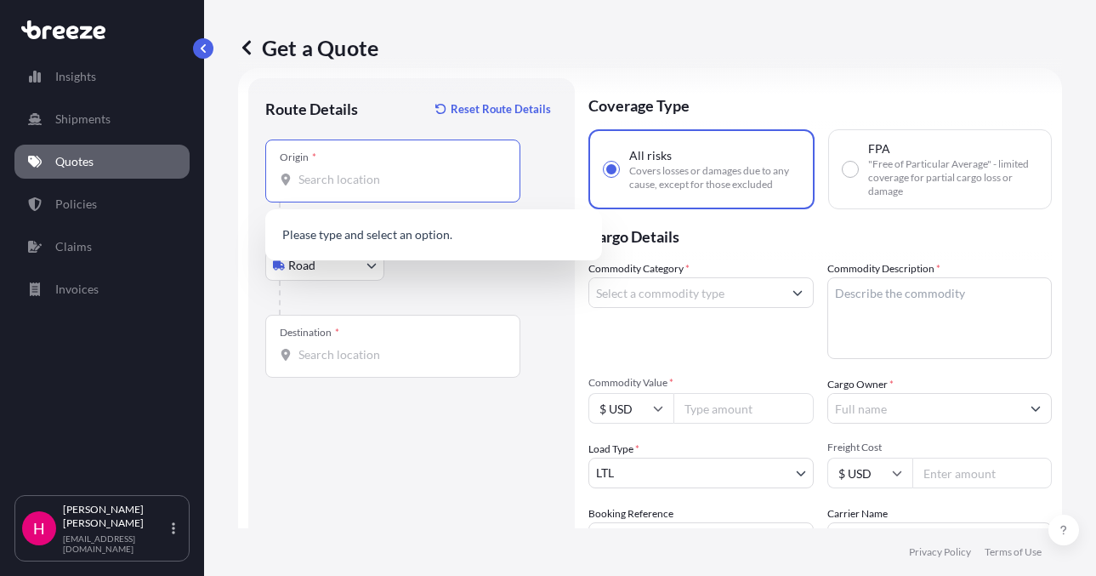
paste input "[STREET_ADDRESS][PERSON_NAME]"
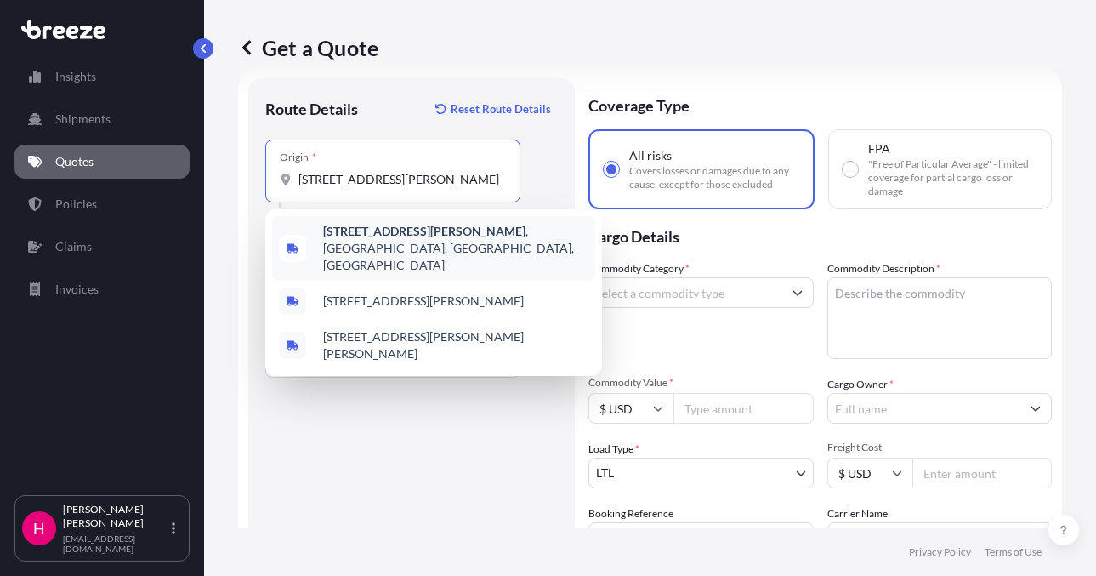
click at [428, 230] on b "[STREET_ADDRESS][PERSON_NAME]" at bounding box center [424, 231] width 202 height 14
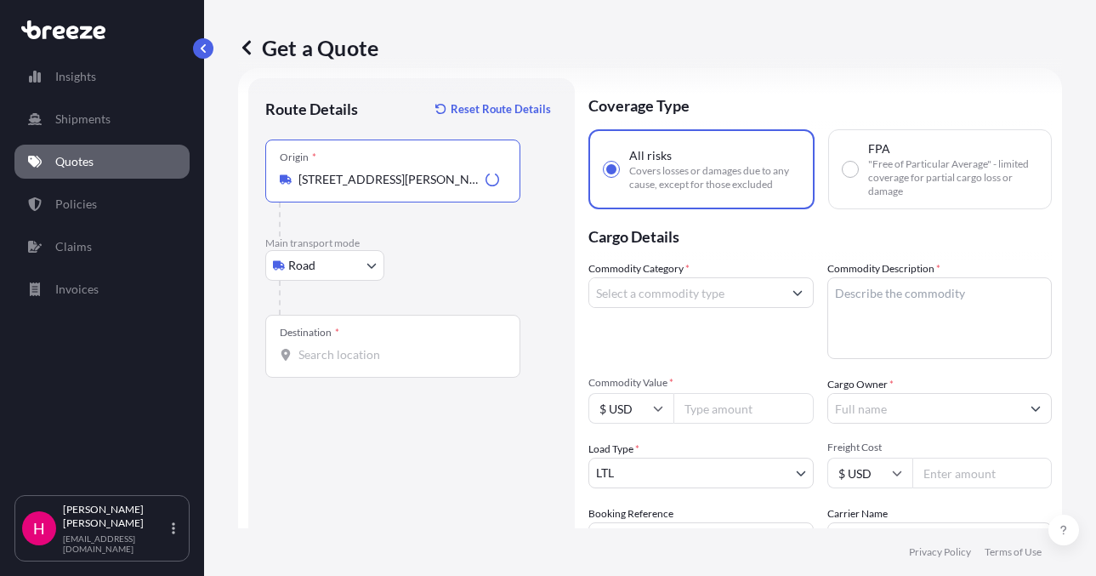
type input "[STREET_ADDRESS][PERSON_NAME]"
click at [333, 366] on div "Destination *" at bounding box center [392, 346] width 255 height 63
click at [333, 363] on input "Destination *" at bounding box center [398, 354] width 201 height 17
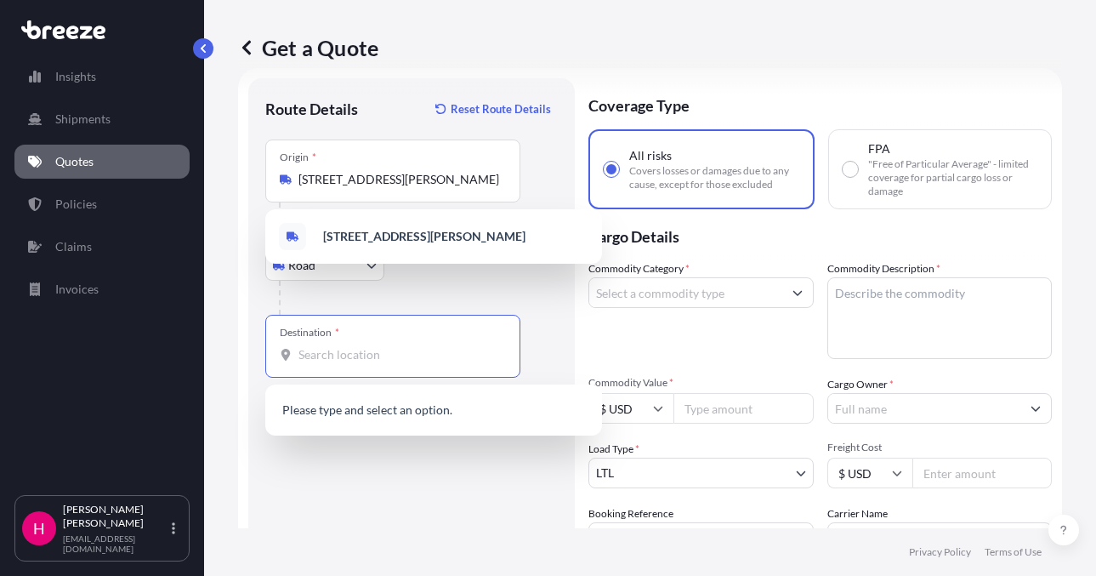
paste input "[STREET_ADDRESS]"
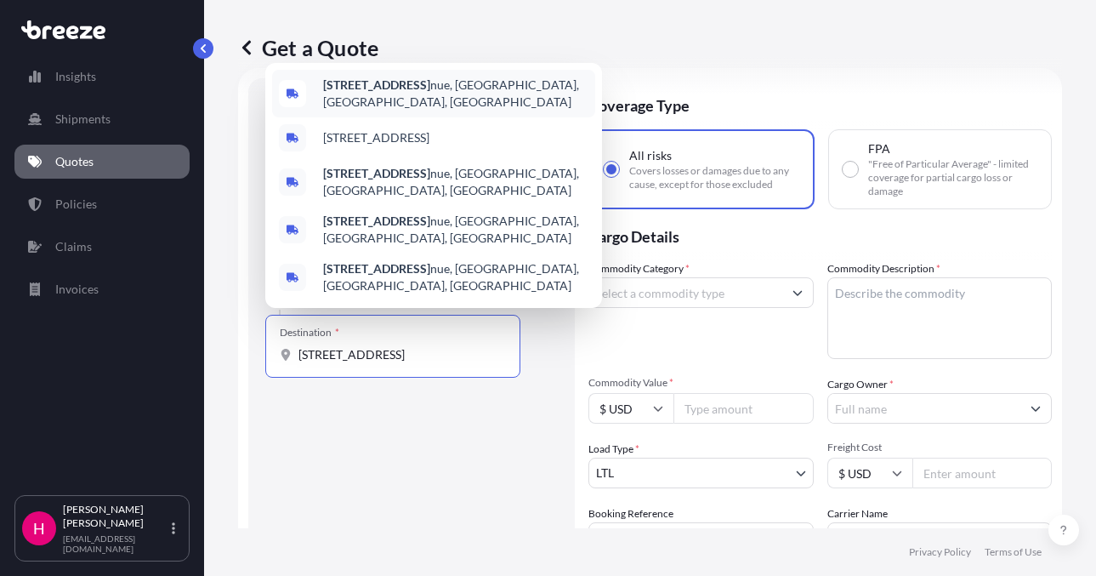
click at [497, 108] on span "[STREET_ADDRESS]" at bounding box center [455, 94] width 265 height 34
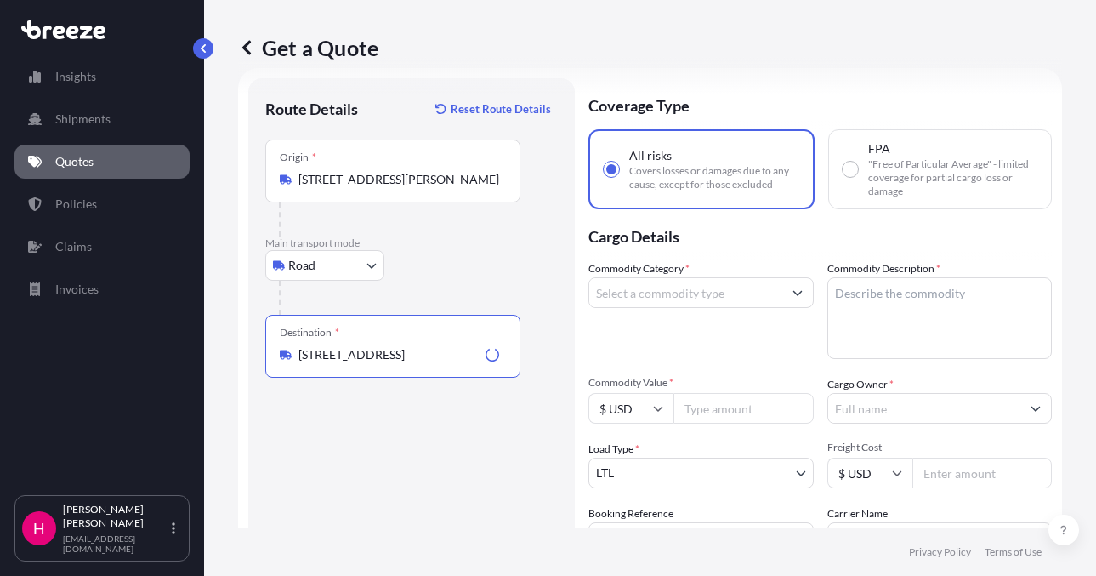
type input "[STREET_ADDRESS]"
drag, startPoint x: 451, startPoint y: 440, endPoint x: 185, endPoint y: 472, distance: 267.1
click at [450, 441] on div "Route Details Reset Route Details Place of loading Road Road Rail Origin * [STR…" at bounding box center [411, 388] width 292 height 587
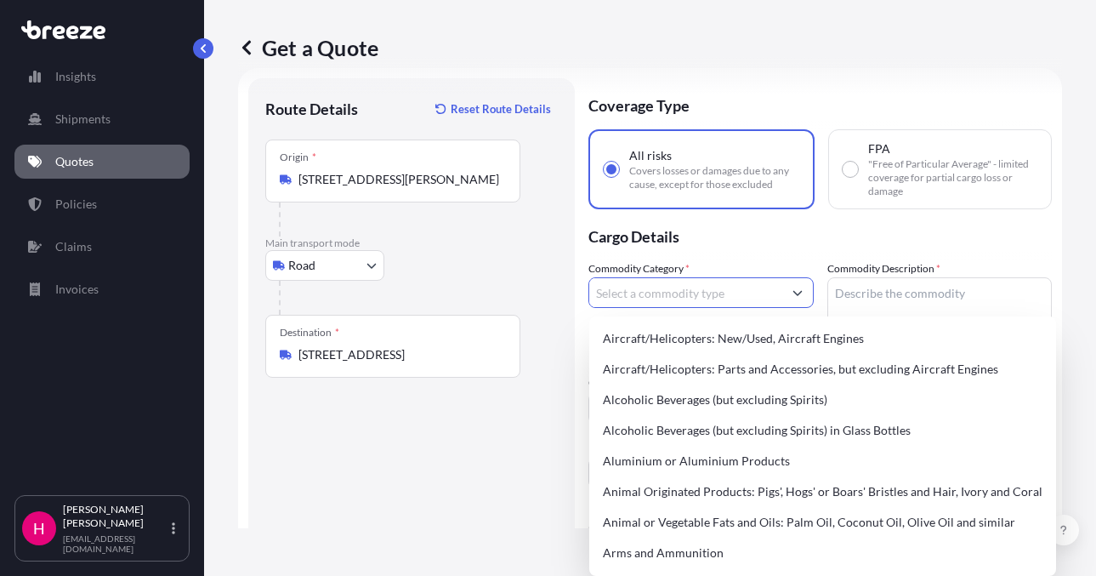
click at [651, 284] on input "Commodity Category *" at bounding box center [685, 292] width 193 height 31
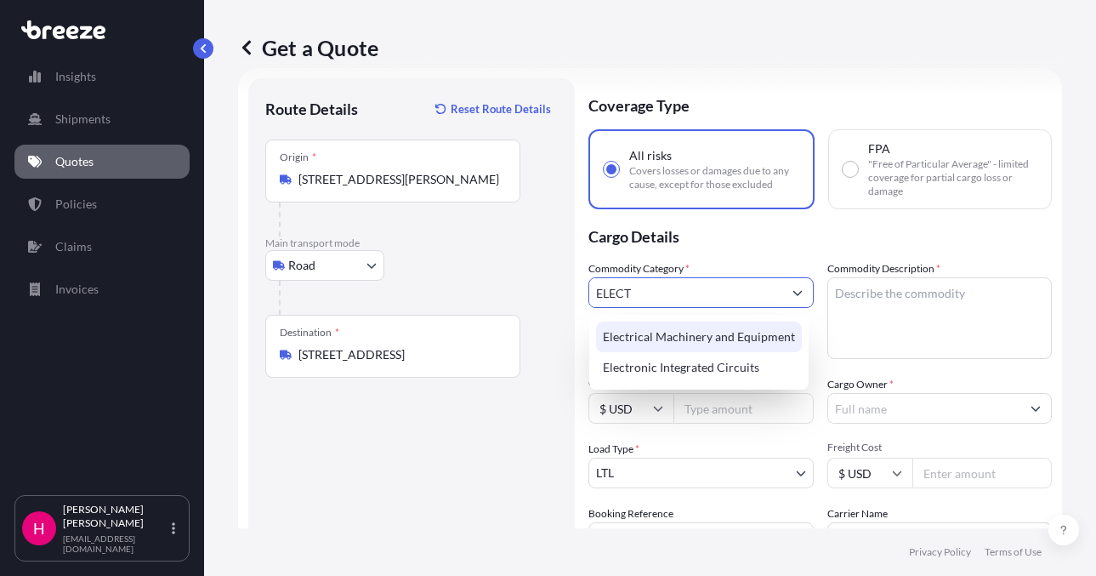
click at [670, 339] on div "Electrical Machinery and Equipment" at bounding box center [699, 336] width 206 height 31
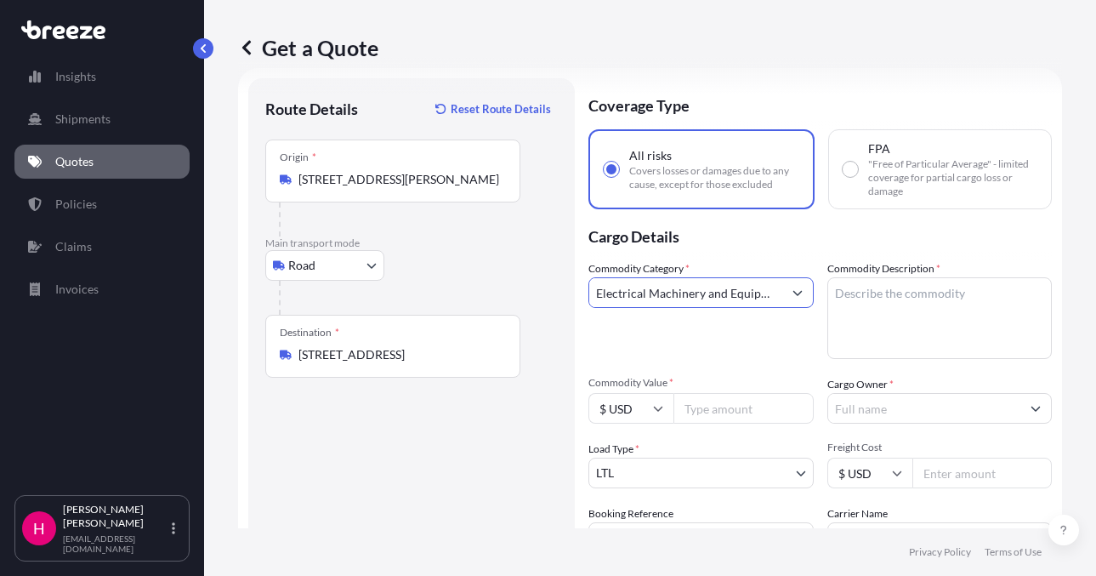
type input "Electrical Machinery and Equipment"
click at [877, 310] on textarea "Commodity Description *" at bounding box center [939, 318] width 225 height 82
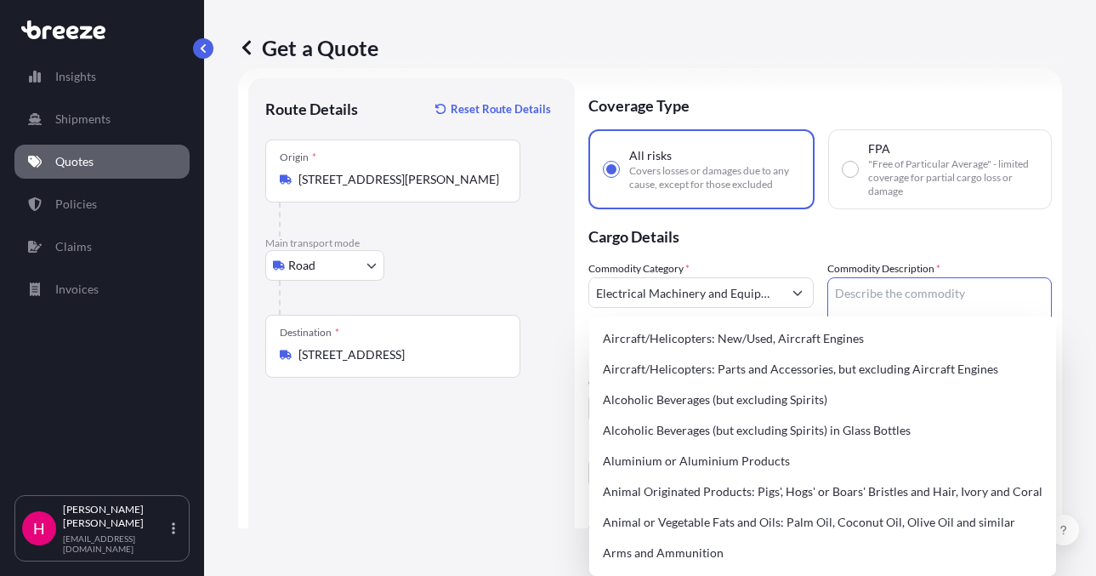
paste textarea "MOTOR CONTROLLERS"
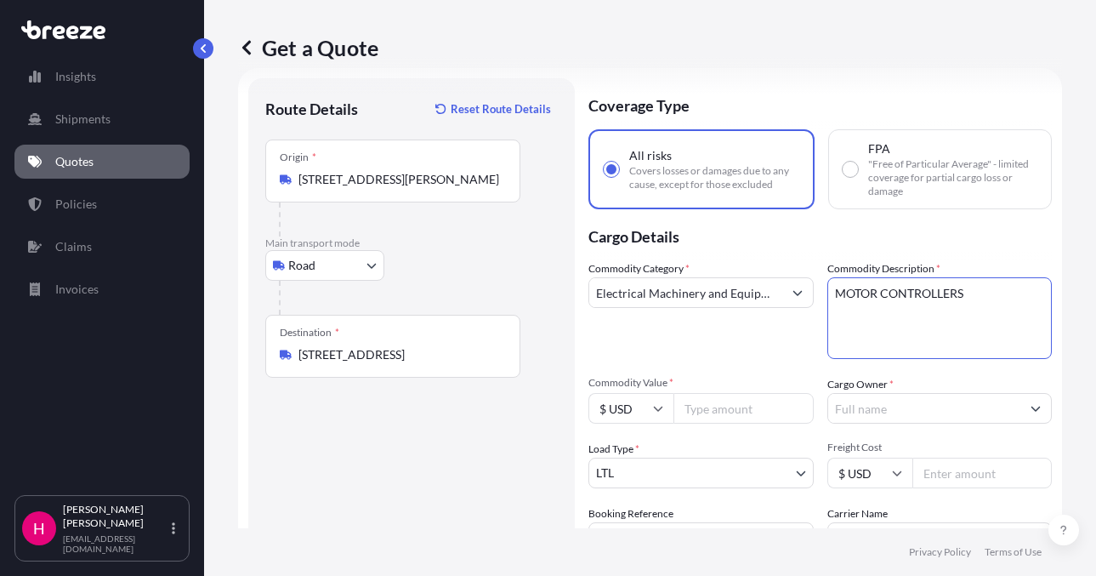
type textarea "MOTOR CONTROLLERS"
click at [451, 503] on div "Route Details Reset Route Details Place of loading Road Road Rail Origin * [STR…" at bounding box center [411, 388] width 292 height 587
drag, startPoint x: 642, startPoint y: 509, endPoint x: 609, endPoint y: 507, distance: 33.3
click at [642, 509] on label "Booking Reference" at bounding box center [630, 513] width 85 height 17
click at [642, 522] on input "Booking Reference" at bounding box center [700, 537] width 225 height 31
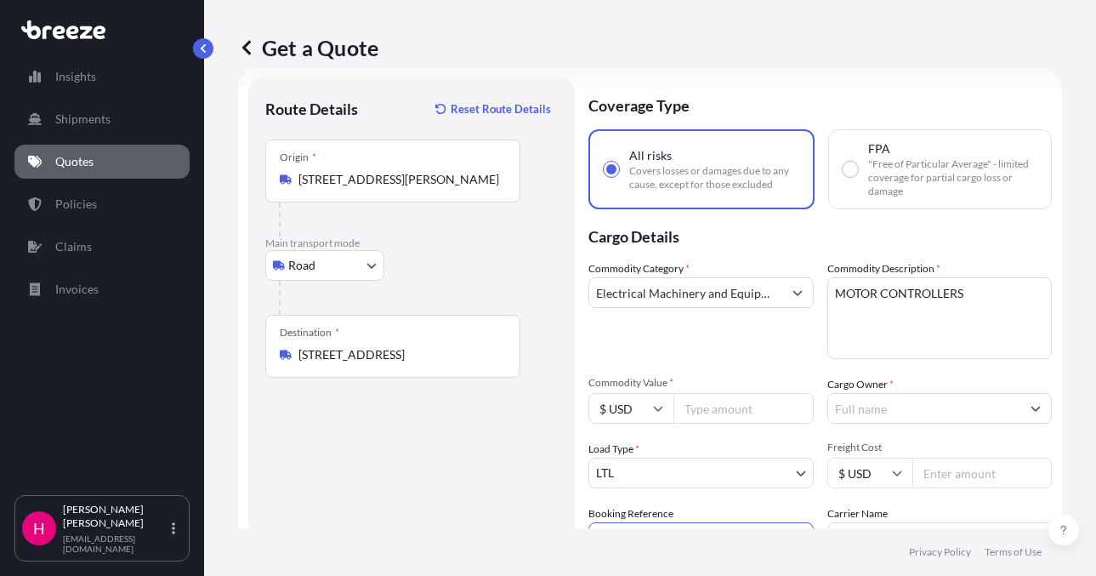
scroll to position [52, 0]
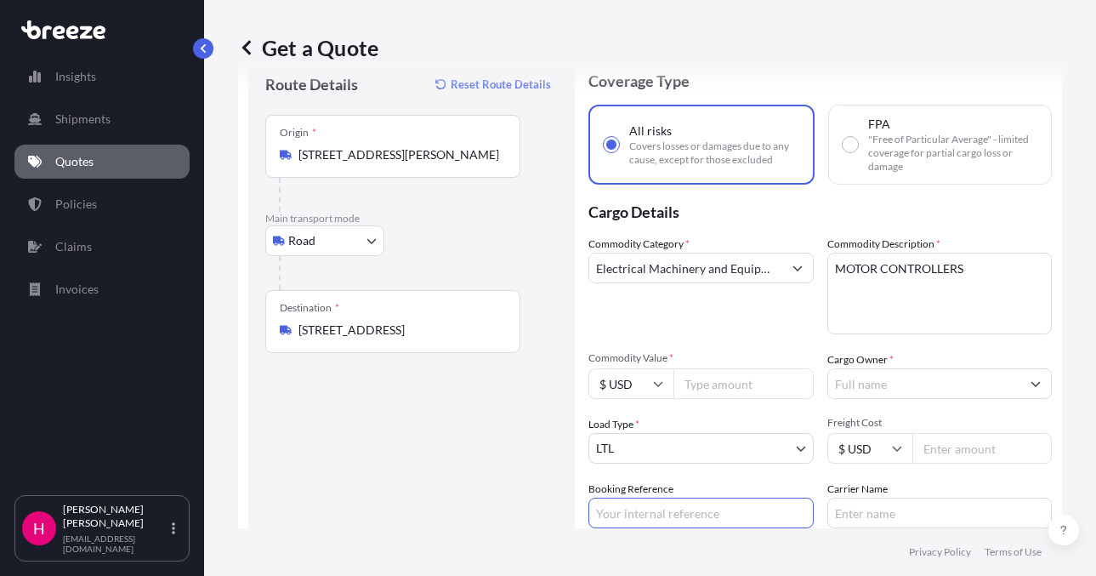
paste input "484577"
type input "484577"
click at [470, 502] on div "Route Details Reset Route Details Place of loading Road Road Rail Origin * [STR…" at bounding box center [411, 364] width 292 height 587
click at [875, 502] on input "Carrier Name" at bounding box center [939, 512] width 225 height 31
type input "[PERSON_NAME]"
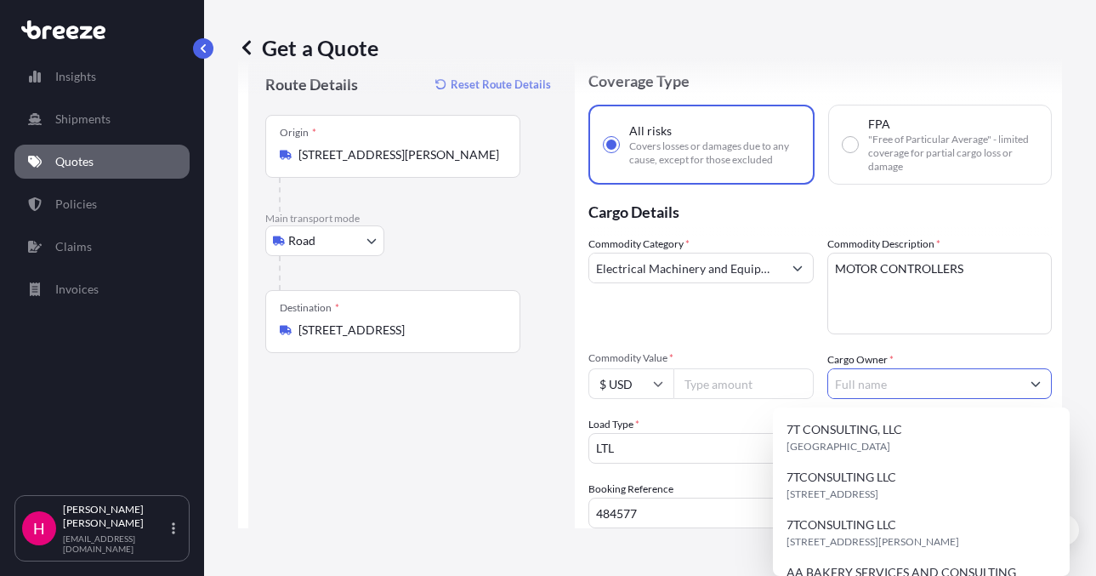
click at [854, 389] on input "Cargo Owner *" at bounding box center [924, 383] width 193 height 31
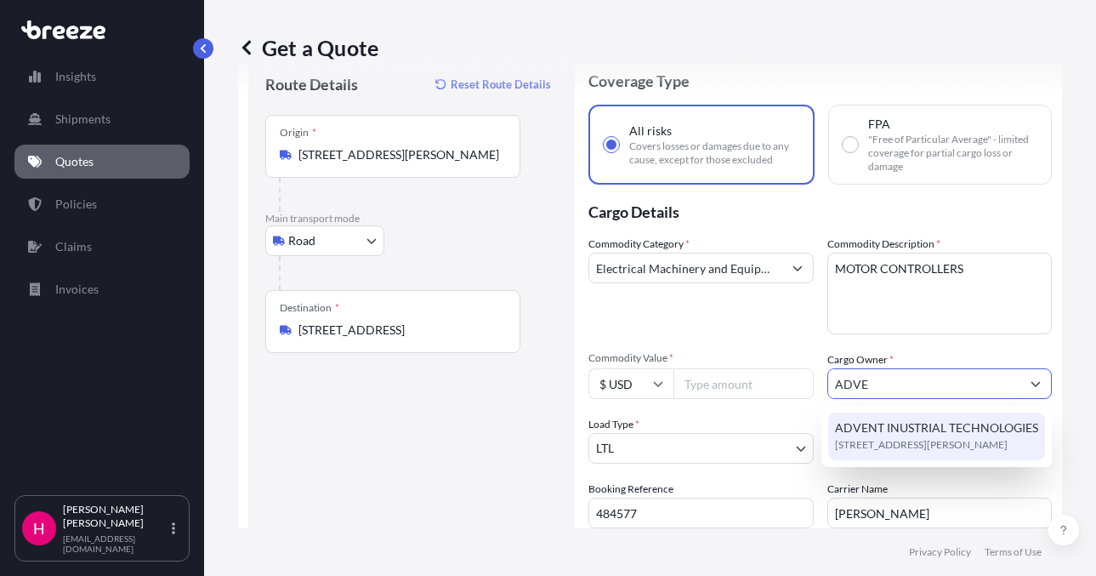
click at [884, 440] on span "[STREET_ADDRESS][PERSON_NAME]" at bounding box center [921, 444] width 173 height 17
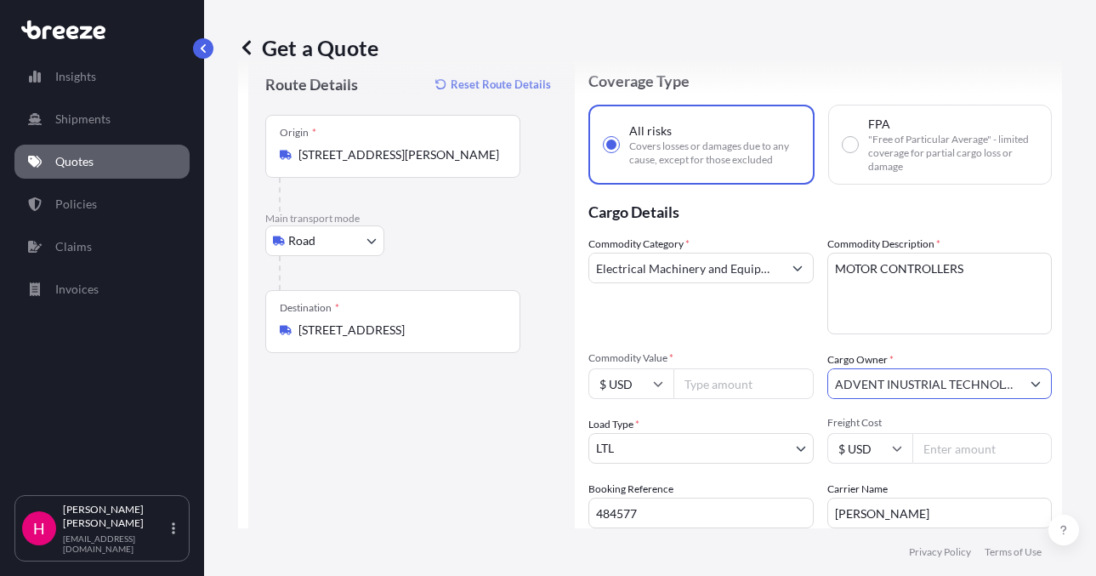
type input "ADVENT INUSTRIAL TECHNOLOGIES"
click at [445, 441] on div "Route Details Reset Route Details Place of loading Road Road Rail Origin * [STR…" at bounding box center [411, 364] width 292 height 587
click at [715, 383] on input "Commodity Value *" at bounding box center [743, 383] width 140 height 31
type input "16329.28"
click at [743, 298] on div "Commodity Category * Electrical Machinery and Equipment" at bounding box center [700, 284] width 225 height 99
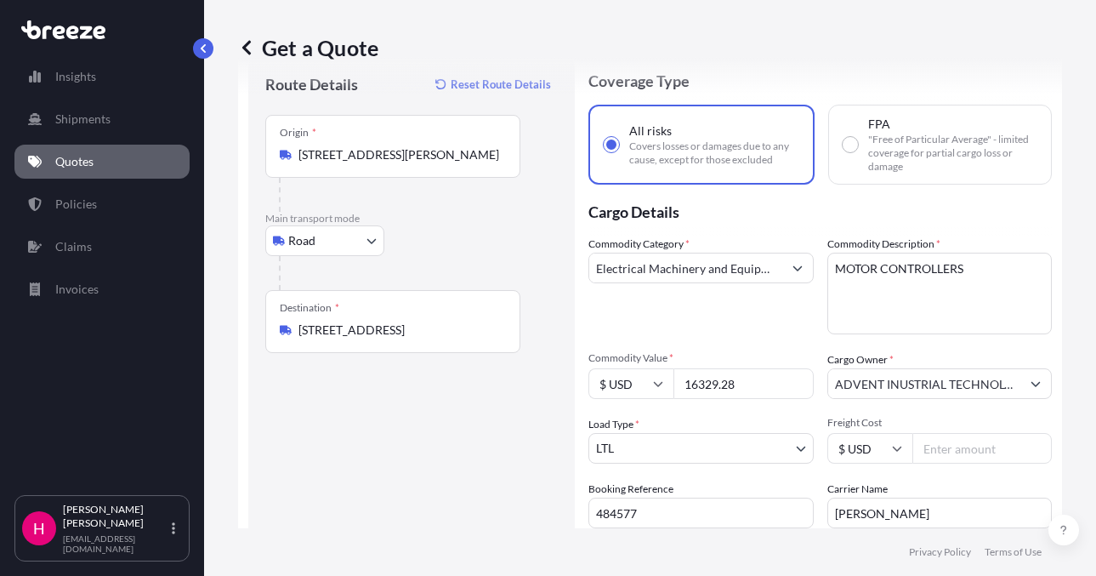
scroll to position [208, 0]
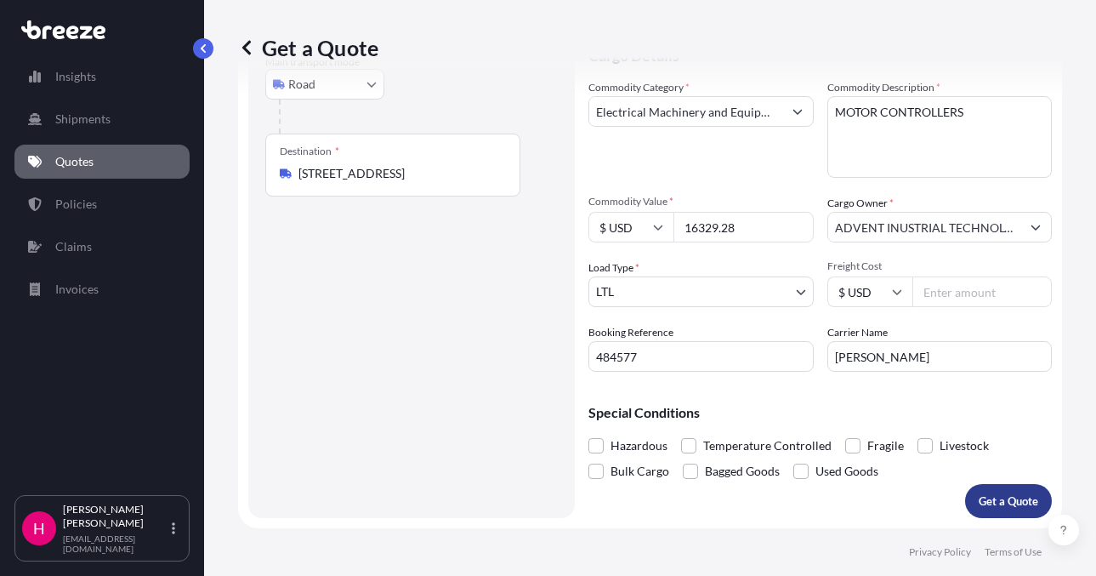
click at [990, 501] on p "Get a Quote" at bounding box center [1009, 500] width 60 height 17
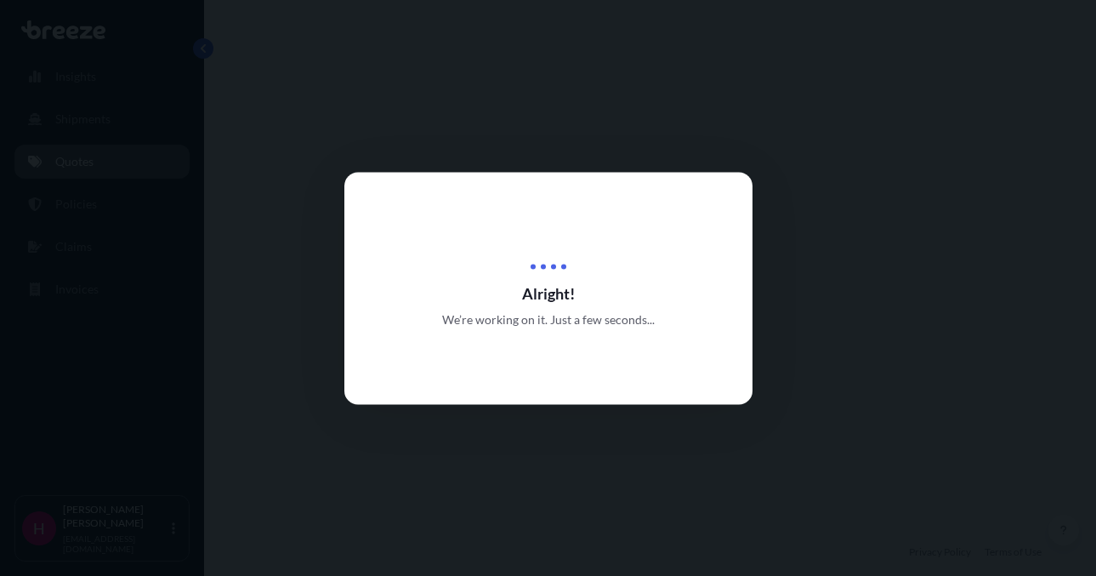
select select "Road"
select select "1"
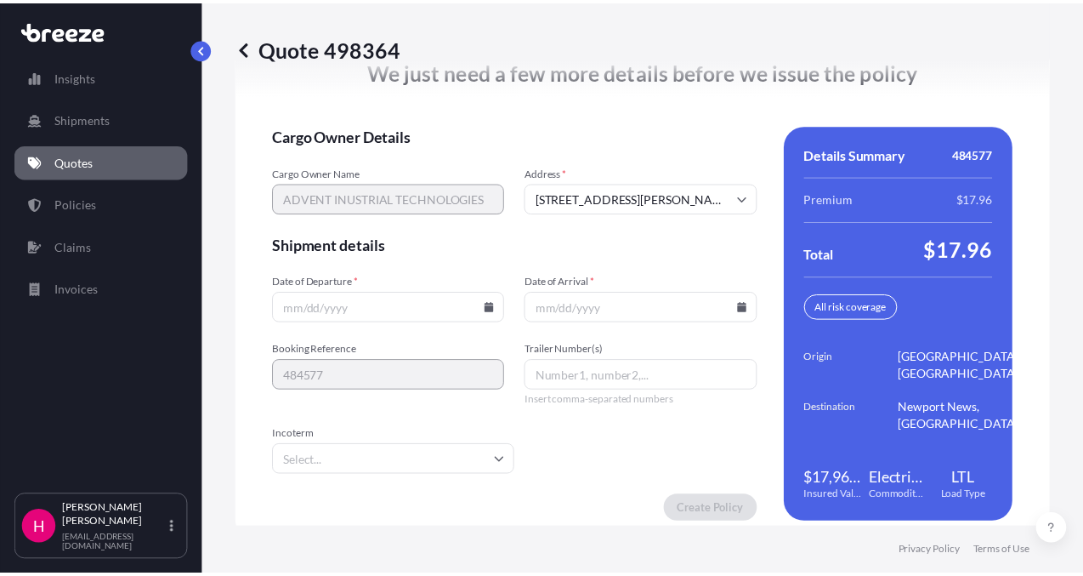
scroll to position [2502, 0]
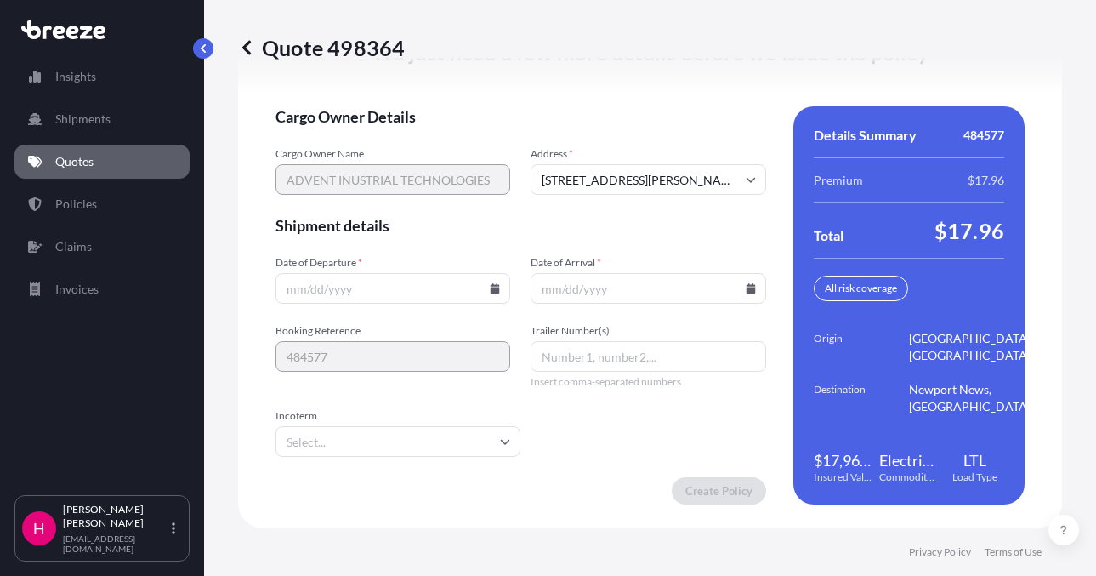
click at [495, 287] on icon at bounding box center [495, 288] width 9 height 10
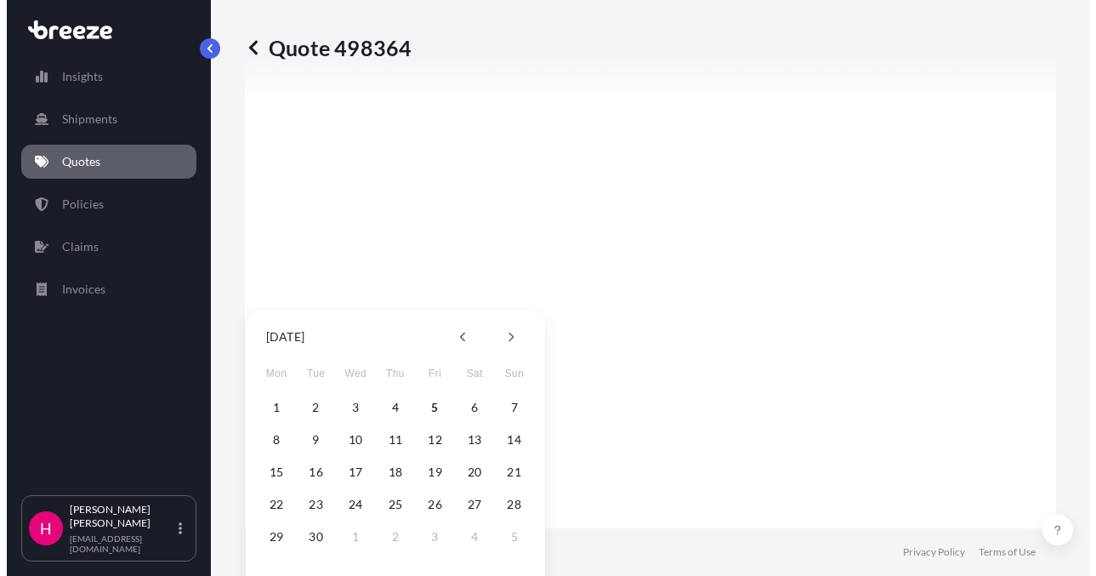
scroll to position [2505, 0]
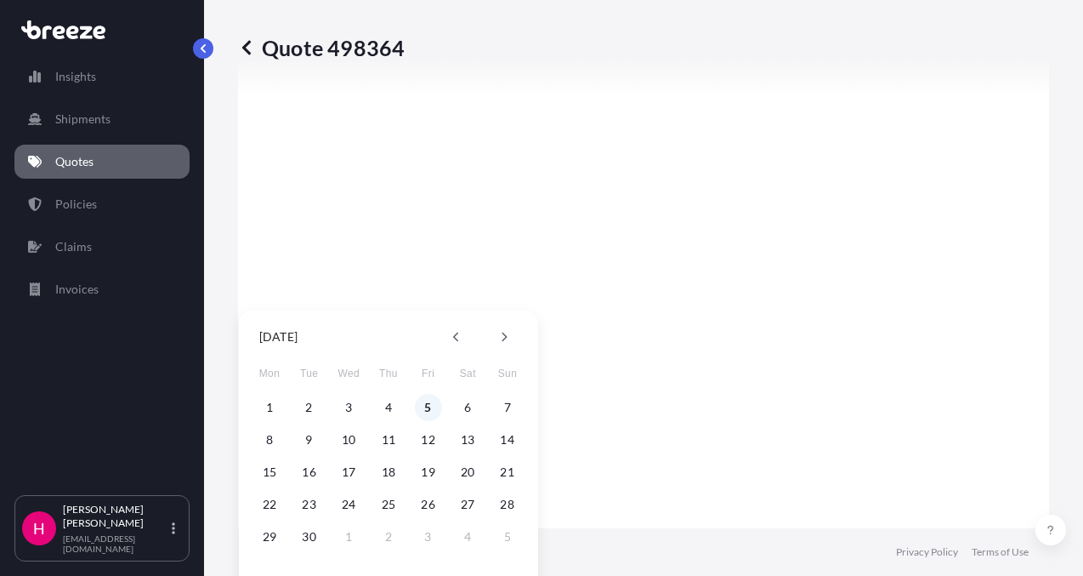
click at [429, 408] on button "5" at bounding box center [428, 407] width 27 height 27
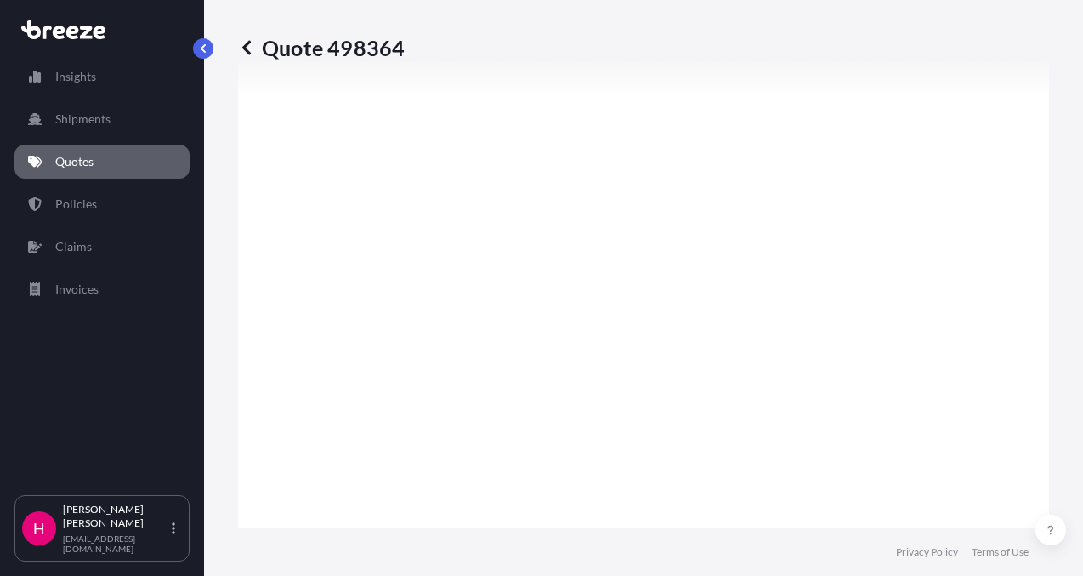
type input "[DATE]"
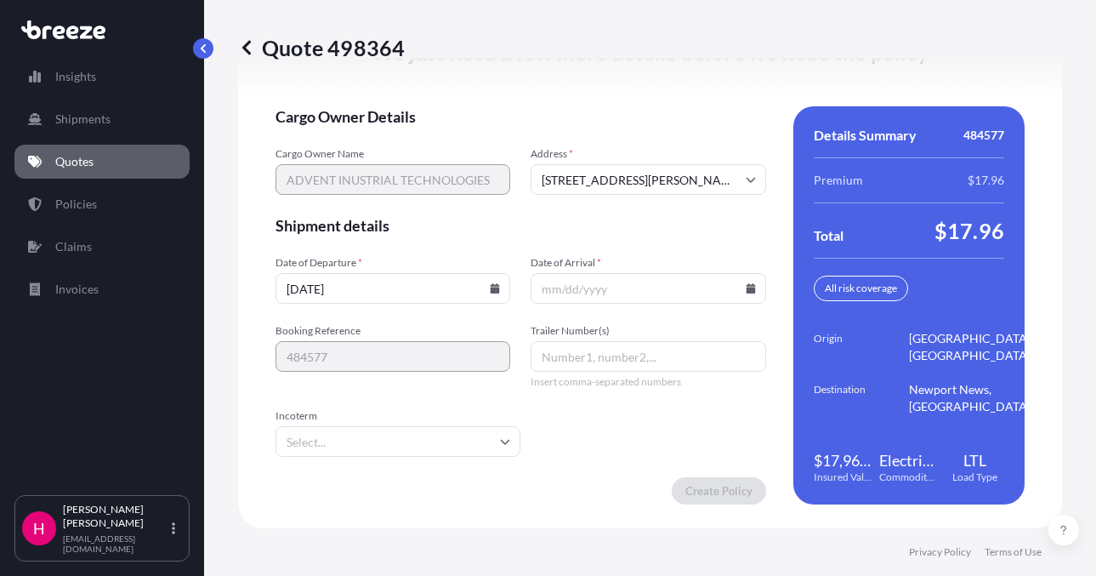
click at [746, 288] on icon at bounding box center [750, 288] width 9 height 10
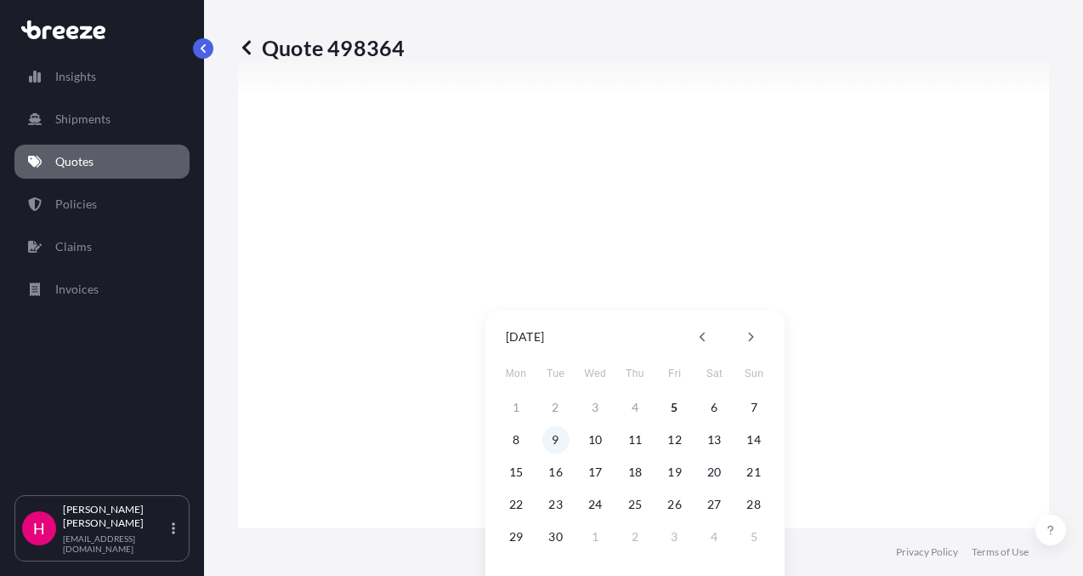
click at [553, 444] on button "9" at bounding box center [555, 439] width 27 height 27
type input "[DATE]"
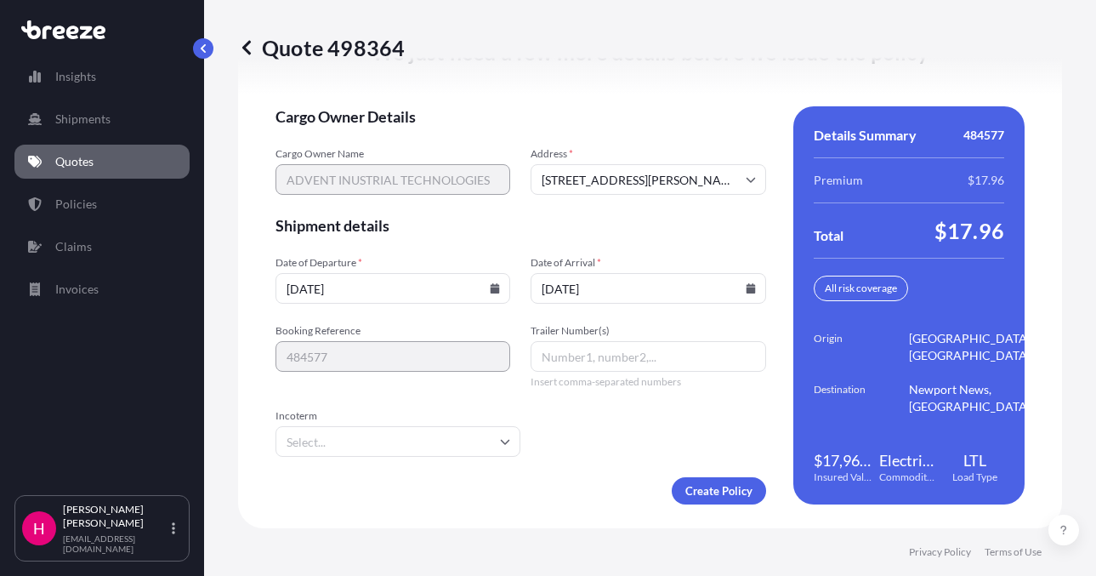
scroll to position [2502, 0]
click at [591, 514] on div "We just need a few more details before we issue the policy Cargo Owner Details …" at bounding box center [650, 271] width 824 height 514
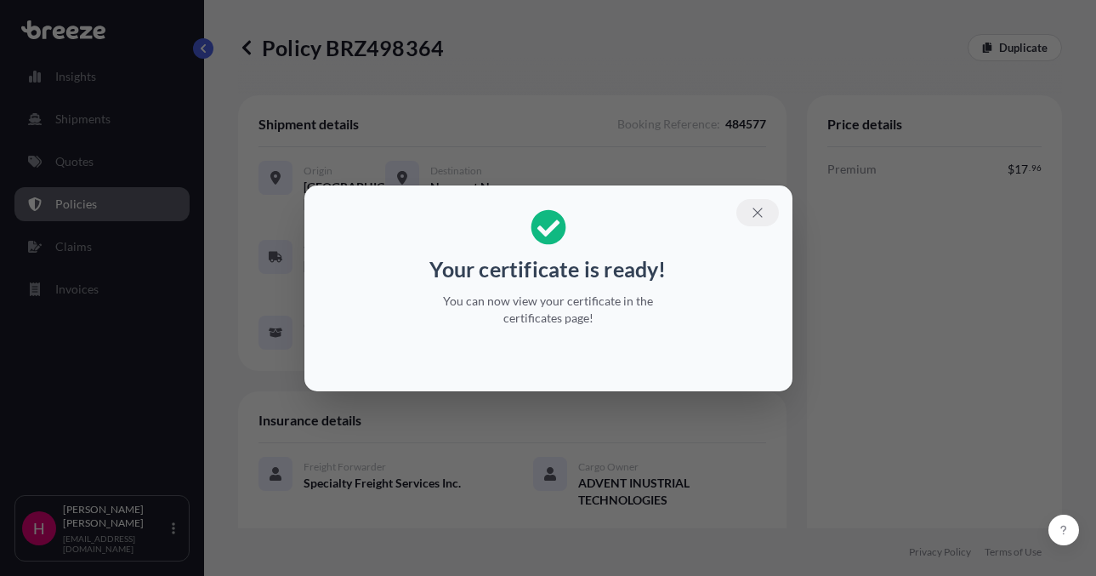
click at [763, 211] on icon "button" at bounding box center [757, 212] width 15 height 15
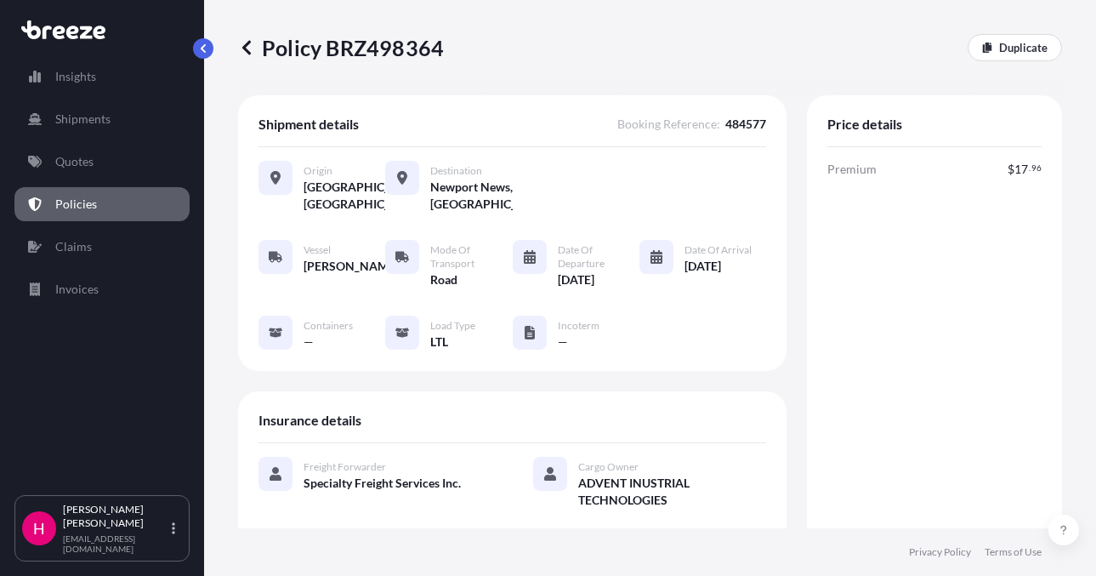
click at [408, 59] on p "Policy BRZ498364" at bounding box center [341, 47] width 206 height 27
copy p "BRZ498364"
click at [408, 59] on p "Policy BRZ498364" at bounding box center [341, 47] width 206 height 27
